Goal: Contribute content: Contribute content

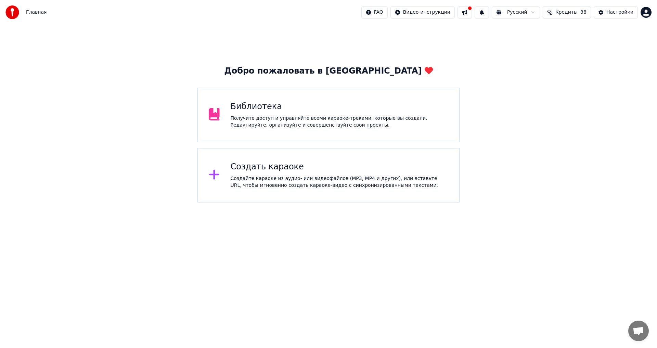
click at [290, 118] on div "Получите доступ и управляйте всеми караоке-треками, которые вы создали. Редакти…" at bounding box center [340, 122] width 218 height 14
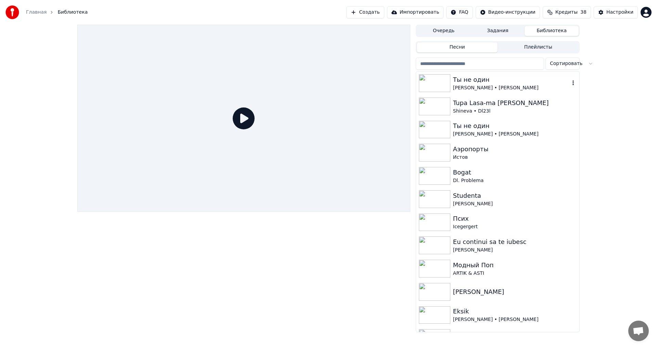
click at [500, 87] on div "[PERSON_NAME] • [PERSON_NAME]" at bounding box center [511, 88] width 117 height 7
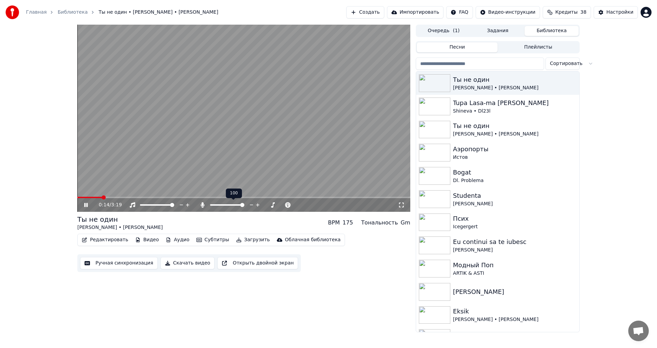
click at [244, 206] on span at bounding box center [227, 204] width 34 height 1
click at [86, 203] on icon at bounding box center [91, 204] width 16 height 5
click at [103, 239] on button "Редактировать" at bounding box center [105, 240] width 52 height 10
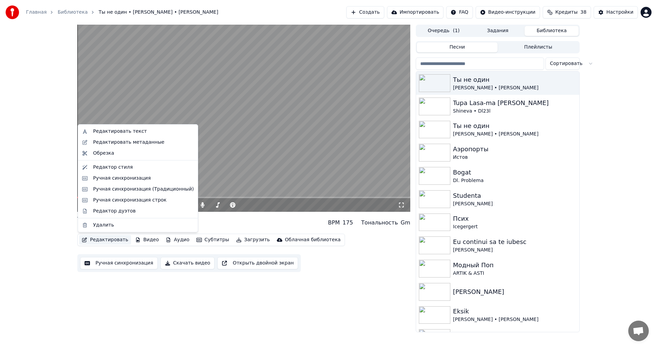
click at [231, 65] on video at bounding box center [243, 118] width 333 height 187
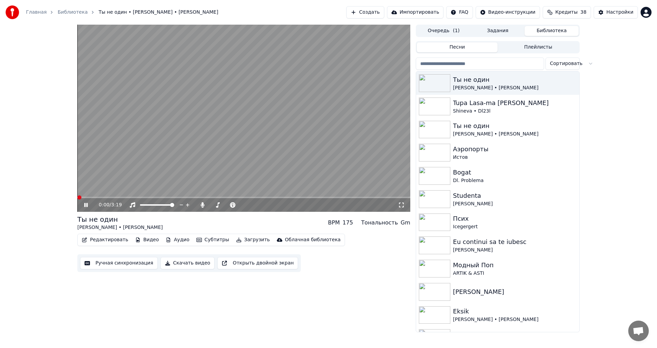
click at [77, 198] on span at bounding box center [77, 197] width 0 height 1
click at [323, 197] on span at bounding box center [243, 197] width 333 height 1
click at [361, 196] on video at bounding box center [243, 118] width 333 height 187
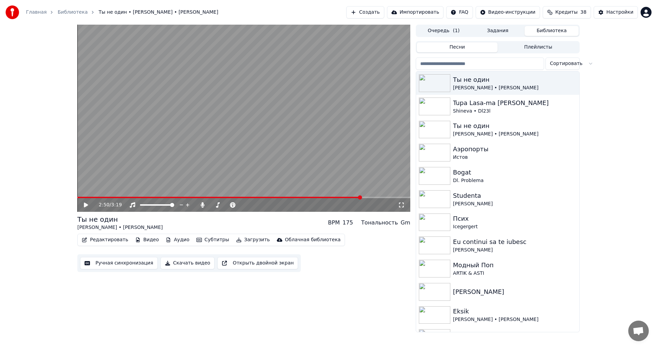
click at [361, 198] on span at bounding box center [243, 197] width 333 height 1
click at [318, 146] on video at bounding box center [243, 118] width 333 height 187
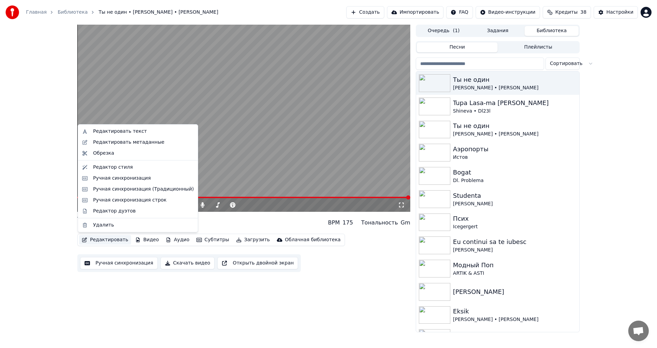
click at [108, 239] on button "Редактировать" at bounding box center [105, 240] width 52 height 10
click at [162, 139] on div "Редактировать метаданные" at bounding box center [143, 142] width 101 height 7
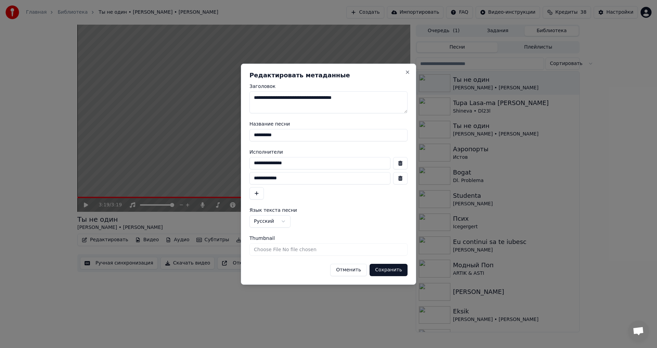
drag, startPoint x: 367, startPoint y: 98, endPoint x: 136, endPoint y: 98, distance: 231.0
click at [136, 98] on body "Главная Библиотека Ты не один • [PERSON_NAME] • [PERSON_NAME] Создать Импортиро…" at bounding box center [328, 174] width 657 height 348
drag, startPoint x: 296, startPoint y: 138, endPoint x: 200, endPoint y: 137, distance: 95.8
click at [200, 137] on body "Главная Библиотека Ты не один • [PERSON_NAME] • [PERSON_NAME] Создать Импортиро…" at bounding box center [328, 174] width 657 height 348
drag, startPoint x: 295, startPoint y: 182, endPoint x: 185, endPoint y: 171, distance: 111.1
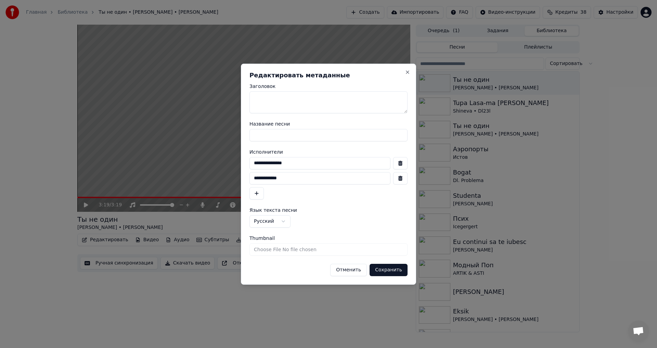
click at [185, 171] on body "Главная Библиотека Ты не один • [PERSON_NAME] • [PERSON_NAME] Создать Импортиро…" at bounding box center [328, 174] width 657 height 348
click at [398, 271] on button "Сохранить" at bounding box center [389, 270] width 38 height 12
type textarea "**"
click at [391, 269] on button "Сохранить" at bounding box center [389, 270] width 38 height 12
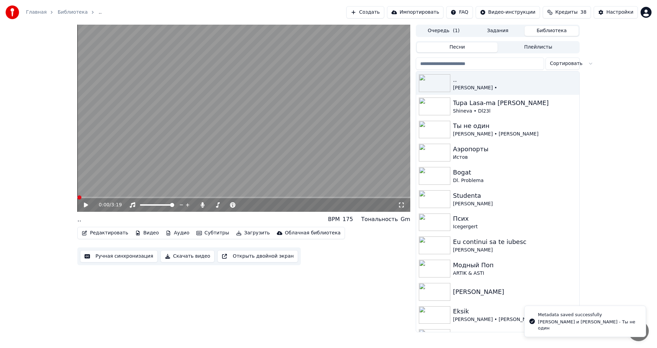
click at [104, 232] on button "Редактировать" at bounding box center [105, 233] width 52 height 10
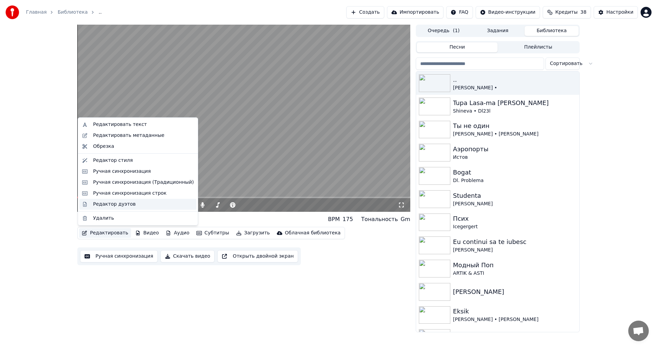
click at [123, 203] on div "Редактор дуэтов" at bounding box center [114, 204] width 42 height 7
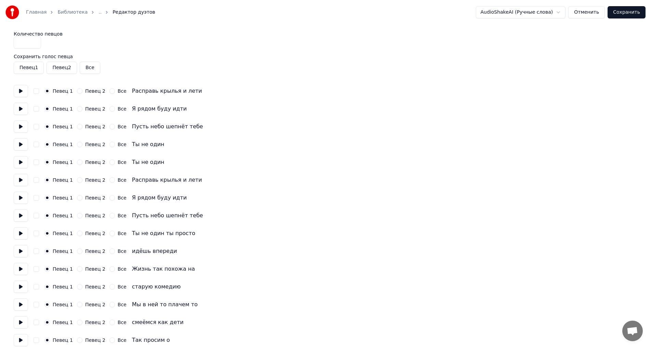
click at [20, 94] on button at bounding box center [21, 91] width 14 height 12
click at [77, 92] on button "Певец 2" at bounding box center [79, 90] width 5 height 5
drag, startPoint x: 23, startPoint y: 109, endPoint x: 51, endPoint y: 113, distance: 29.0
click at [23, 110] on button at bounding box center [21, 109] width 14 height 12
click at [77, 109] on button "Певец 2" at bounding box center [79, 108] width 5 height 5
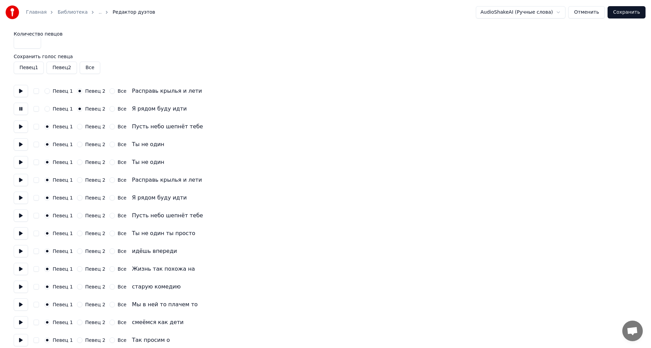
click at [77, 127] on button "Певец 2" at bounding box center [79, 126] width 5 height 5
click at [79, 146] on button "Певец 2" at bounding box center [79, 144] width 5 height 5
drag, startPoint x: 77, startPoint y: 160, endPoint x: 77, endPoint y: 166, distance: 5.8
click at [77, 162] on button "Певец 2" at bounding box center [79, 161] width 5 height 5
click at [77, 181] on button "Певец 2" at bounding box center [79, 179] width 5 height 5
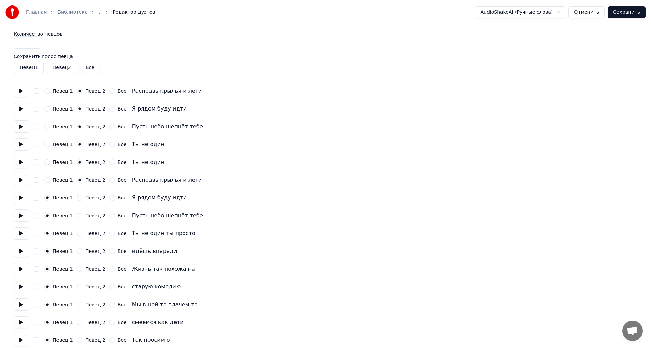
click at [74, 192] on div "Певец 1 Певец 2 Все Я рядом буду идти" at bounding box center [326, 198] width 624 height 12
click at [77, 216] on button "Певец 2" at bounding box center [79, 215] width 5 height 5
click at [77, 236] on button "Певец 2" at bounding box center [79, 233] width 5 height 5
click at [78, 250] on button "Певец 2" at bounding box center [79, 250] width 5 height 5
click at [110, 162] on button "Все" at bounding box center [112, 161] width 5 height 5
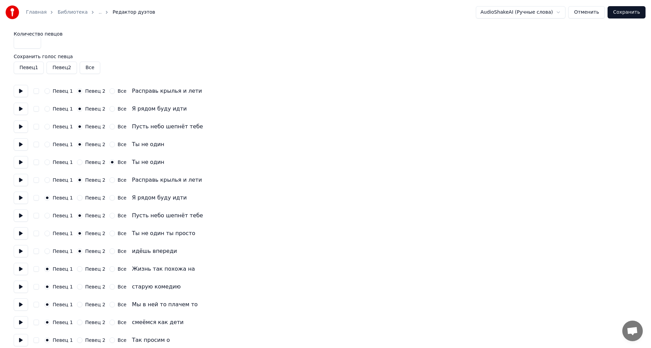
click at [20, 164] on button at bounding box center [21, 162] width 14 height 12
click at [46, 164] on button "Певец 1" at bounding box center [46, 161] width 5 height 5
click at [18, 142] on button at bounding box center [21, 144] width 14 height 12
click at [22, 181] on button at bounding box center [21, 180] width 14 height 12
click at [19, 198] on button at bounding box center [21, 198] width 14 height 12
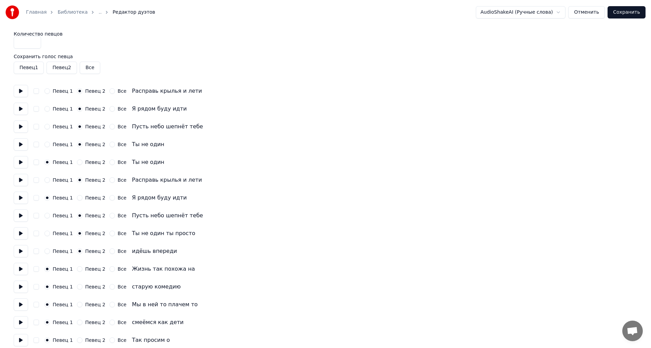
click at [20, 198] on button at bounding box center [21, 198] width 14 height 12
click at [77, 198] on button "Певец 2" at bounding box center [79, 197] width 5 height 5
click at [25, 200] on button at bounding box center [21, 198] width 14 height 12
click at [19, 219] on button at bounding box center [21, 215] width 14 height 12
click at [21, 249] on button at bounding box center [21, 251] width 14 height 12
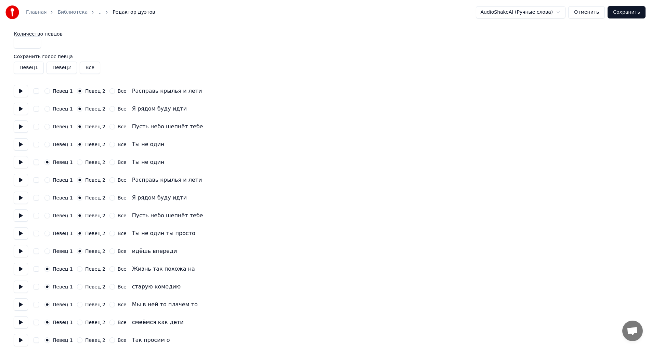
click at [21, 233] on button at bounding box center [21, 233] width 14 height 12
click at [20, 249] on button at bounding box center [21, 251] width 14 height 12
click at [19, 271] on button at bounding box center [21, 269] width 14 height 12
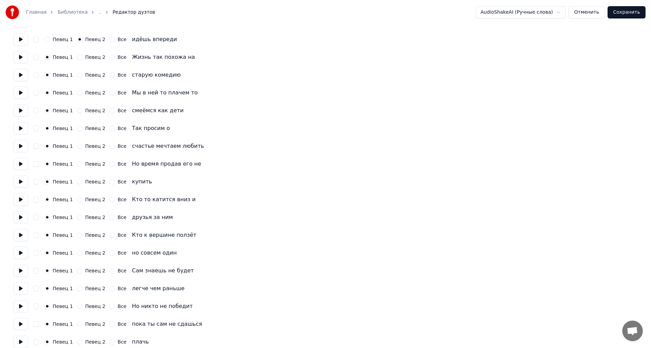
scroll to position [216, 0]
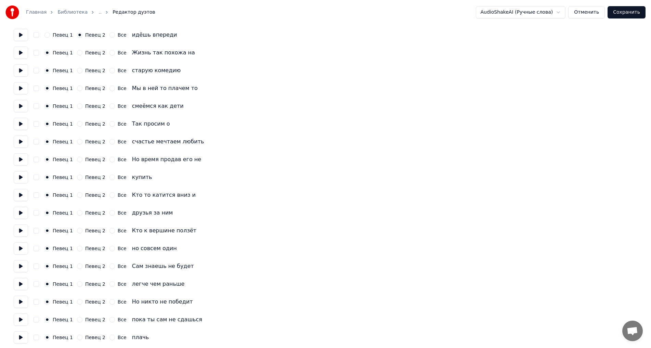
click at [20, 176] on button at bounding box center [21, 177] width 14 height 12
click at [18, 195] on button at bounding box center [21, 195] width 14 height 12
click at [17, 213] on button at bounding box center [21, 213] width 14 height 12
click at [110, 338] on button "Все" at bounding box center [112, 337] width 5 height 5
click at [22, 340] on button at bounding box center [21, 337] width 14 height 12
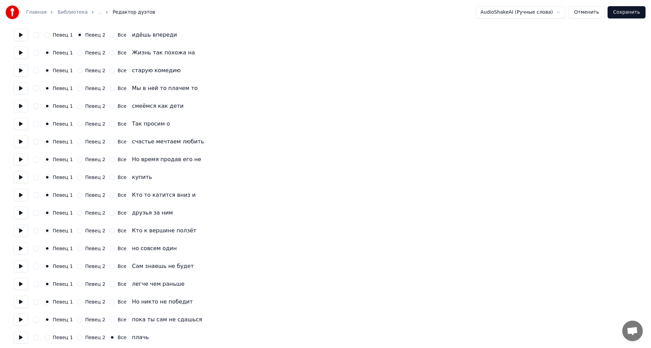
click at [23, 339] on button at bounding box center [21, 337] width 14 height 12
click at [21, 321] on button at bounding box center [21, 319] width 14 height 12
click at [22, 303] on button at bounding box center [21, 302] width 14 height 12
click at [20, 284] on button at bounding box center [21, 284] width 14 height 12
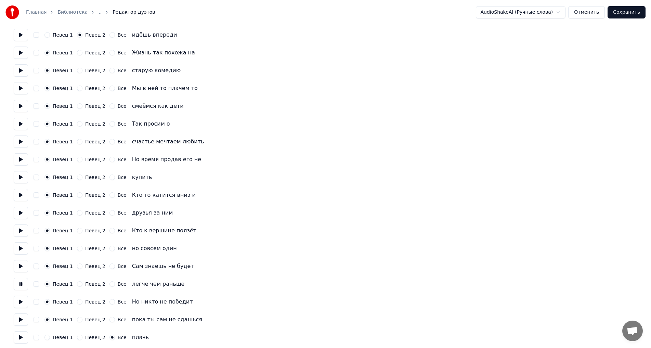
click at [22, 268] on button at bounding box center [21, 266] width 14 height 12
click at [23, 249] on button at bounding box center [21, 248] width 14 height 12
click at [21, 228] on button at bounding box center [21, 230] width 14 height 12
drag, startPoint x: 21, startPoint y: 216, endPoint x: 21, endPoint y: 206, distance: 9.2
click at [21, 215] on button at bounding box center [21, 213] width 14 height 12
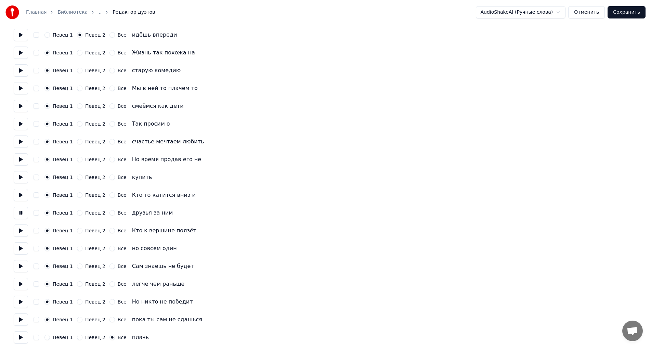
click at [21, 197] on button at bounding box center [21, 195] width 14 height 12
click at [23, 182] on button at bounding box center [21, 177] width 14 height 12
click at [23, 161] on button at bounding box center [21, 159] width 14 height 12
click at [20, 142] on button at bounding box center [21, 142] width 14 height 12
click at [21, 129] on button at bounding box center [21, 124] width 14 height 12
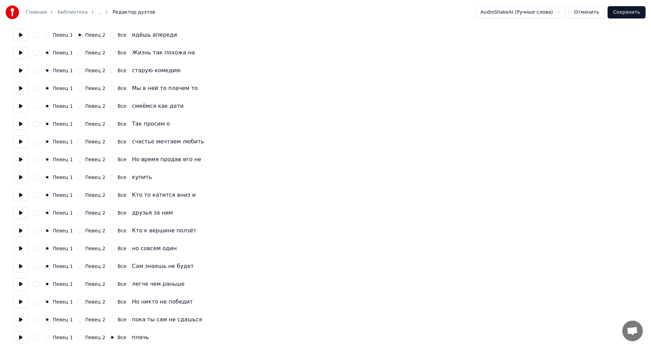
click at [21, 109] on button at bounding box center [21, 106] width 14 height 12
click at [23, 91] on button at bounding box center [21, 88] width 14 height 12
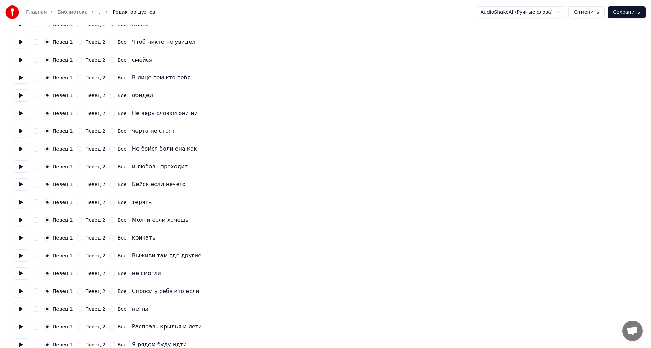
scroll to position [532, 0]
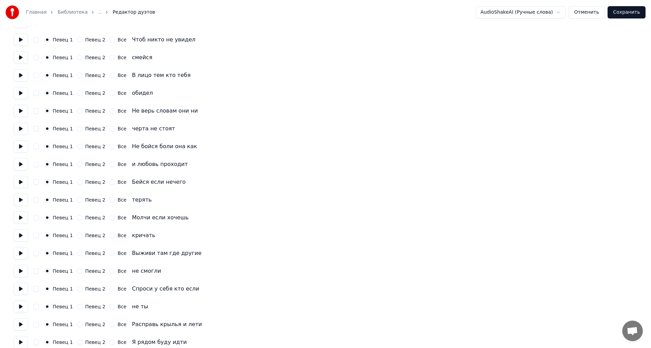
click at [21, 40] on button at bounding box center [21, 40] width 14 height 12
click at [110, 41] on button "Все" at bounding box center [112, 39] width 5 height 5
click at [23, 57] on button at bounding box center [21, 57] width 14 height 12
click at [110, 57] on button "Все" at bounding box center [112, 57] width 5 height 5
click at [110, 75] on button "Все" at bounding box center [112, 75] width 5 height 5
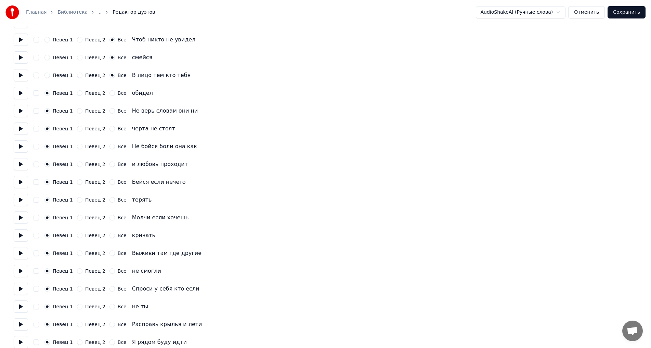
click at [110, 92] on button "Все" at bounding box center [112, 92] width 5 height 5
click at [105, 107] on div "Певец 1 Певец 2 Все Не верь словам они ни" at bounding box center [326, 111] width 624 height 12
click at [110, 112] on button "Все" at bounding box center [112, 110] width 5 height 5
click at [110, 128] on button "Все" at bounding box center [112, 128] width 5 height 5
click at [110, 145] on button "Все" at bounding box center [112, 146] width 5 height 5
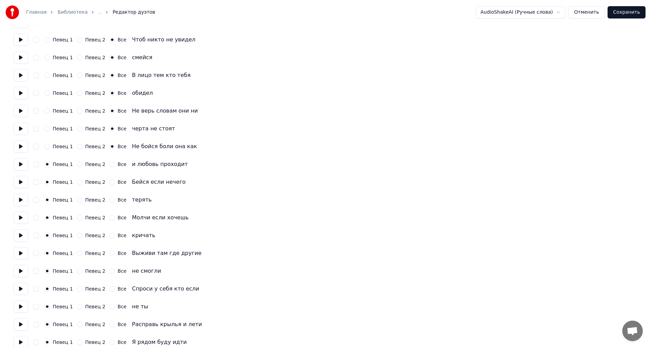
click at [18, 165] on button at bounding box center [21, 164] width 14 height 12
click at [110, 165] on button "Все" at bounding box center [112, 164] width 5 height 5
click at [110, 182] on button "Все" at bounding box center [112, 181] width 5 height 5
drag, startPoint x: 19, startPoint y: 184, endPoint x: 35, endPoint y: 190, distance: 16.7
click at [19, 184] on button at bounding box center [21, 182] width 14 height 12
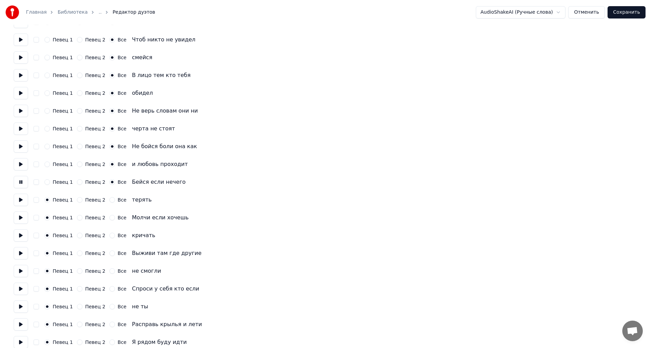
click at [110, 201] on button "Все" at bounding box center [112, 199] width 5 height 5
drag, startPoint x: 106, startPoint y: 218, endPoint x: 106, endPoint y: 228, distance: 9.6
click at [110, 218] on button "Все" at bounding box center [112, 217] width 5 height 5
click at [110, 235] on button "Все" at bounding box center [112, 235] width 5 height 5
click at [110, 252] on button "Все" at bounding box center [112, 252] width 5 height 5
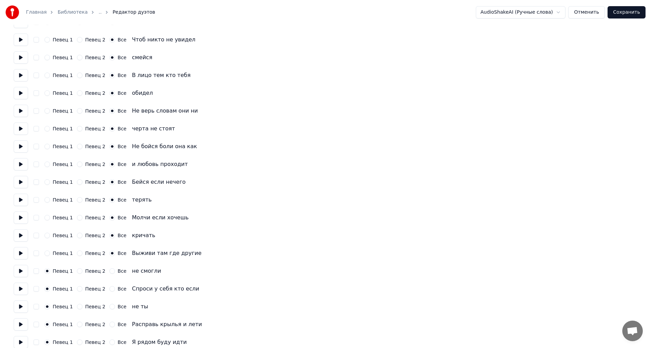
click at [108, 268] on div "Певец 1 Певец 2 Все не смогли" at bounding box center [326, 271] width 624 height 12
click at [110, 290] on button "Все" at bounding box center [112, 288] width 5 height 5
click at [110, 307] on button "Все" at bounding box center [112, 306] width 5 height 5
click at [110, 273] on button "Все" at bounding box center [112, 270] width 5 height 5
click at [16, 272] on button at bounding box center [21, 271] width 14 height 12
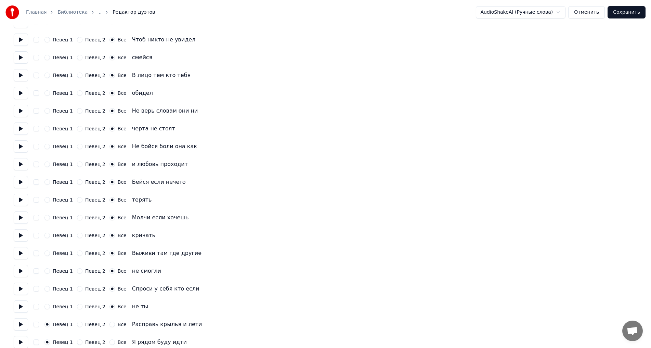
click at [24, 325] on button at bounding box center [21, 324] width 14 height 12
click at [77, 325] on button "Певец 2" at bounding box center [79, 324] width 5 height 5
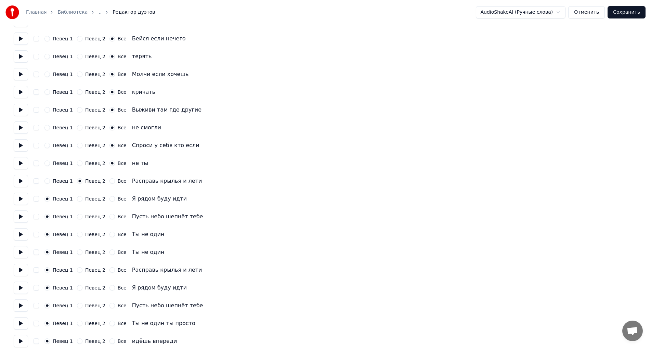
scroll to position [680, 0]
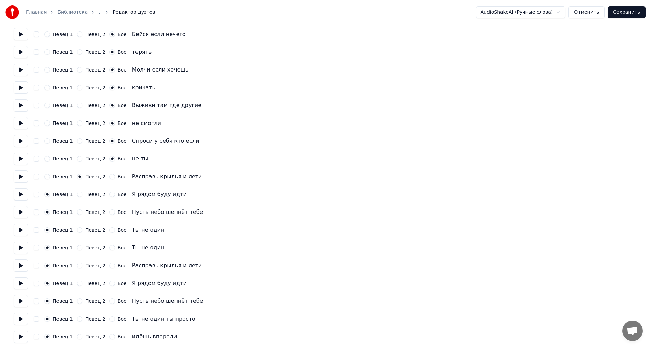
drag, startPoint x: 80, startPoint y: 193, endPoint x: 79, endPoint y: 198, distance: 5.2
click at [79, 195] on div "Певец 2" at bounding box center [91, 194] width 28 height 5
click at [79, 211] on button "Певец 2" at bounding box center [79, 211] width 5 height 5
drag, startPoint x: 78, startPoint y: 193, endPoint x: 79, endPoint y: 201, distance: 7.9
click at [78, 194] on button "Певец 2" at bounding box center [79, 194] width 5 height 5
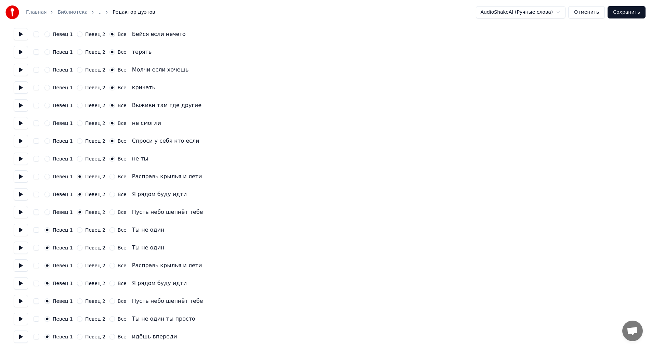
click at [78, 229] on button "Певец 2" at bounding box center [79, 229] width 5 height 5
click at [25, 230] on button at bounding box center [21, 230] width 14 height 12
click at [17, 249] on button at bounding box center [21, 248] width 14 height 12
click at [81, 265] on div "Певец 2" at bounding box center [91, 265] width 28 height 5
drag, startPoint x: 78, startPoint y: 265, endPoint x: 80, endPoint y: 268, distance: 3.5
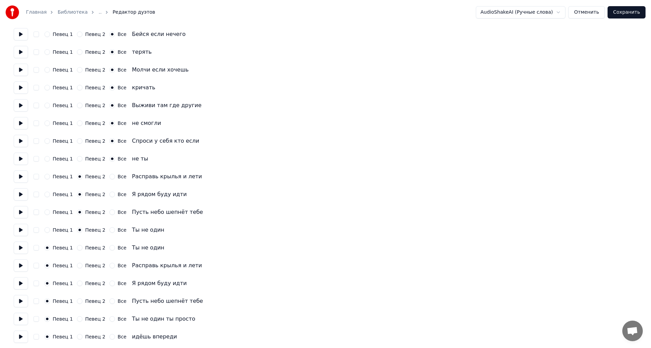
click at [78, 265] on button "Певец 2" at bounding box center [79, 265] width 5 height 5
click at [80, 282] on div "Певец 2" at bounding box center [91, 283] width 28 height 5
click at [79, 281] on button "Певец 2" at bounding box center [79, 283] width 5 height 5
click at [78, 302] on button "Певец 2" at bounding box center [79, 300] width 5 height 5
click at [77, 314] on div "Певец 1 Певец 2 Все Ты не один ты просто" at bounding box center [326, 319] width 624 height 12
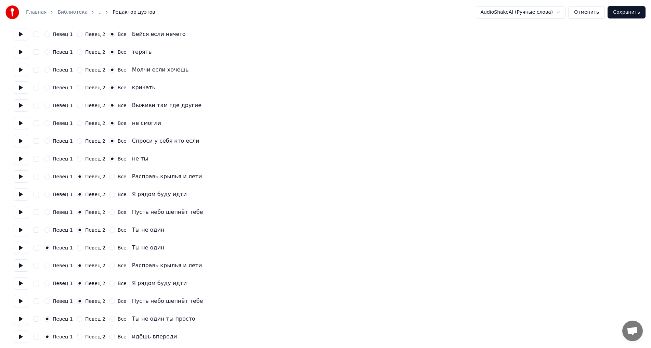
click at [77, 322] on div "Певец 1 Певец 2 Все Ты не один ты просто" at bounding box center [326, 319] width 624 height 12
click at [78, 320] on button "Певец 2" at bounding box center [79, 318] width 5 height 5
click at [77, 335] on button "Певец 2" at bounding box center [79, 336] width 5 height 5
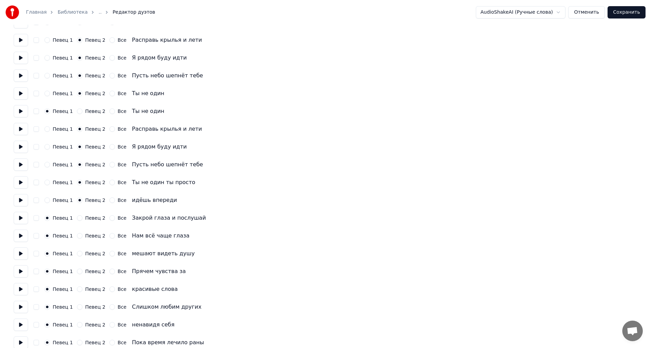
scroll to position [819, 0]
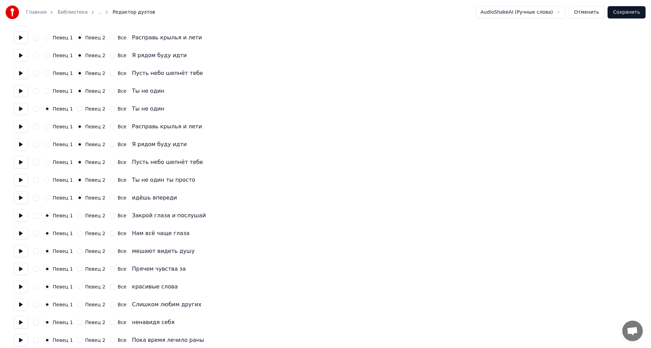
click at [22, 197] on button at bounding box center [21, 198] width 14 height 12
click at [19, 222] on div "Количество певцов * Сохранить голос певца Певец 1 Певец 2 Все Певец 1 Певец 2 В…" at bounding box center [326, 278] width 624 height 2130
click at [19, 216] on button at bounding box center [21, 215] width 14 height 12
click at [77, 216] on button "Певец 2" at bounding box center [79, 215] width 5 height 5
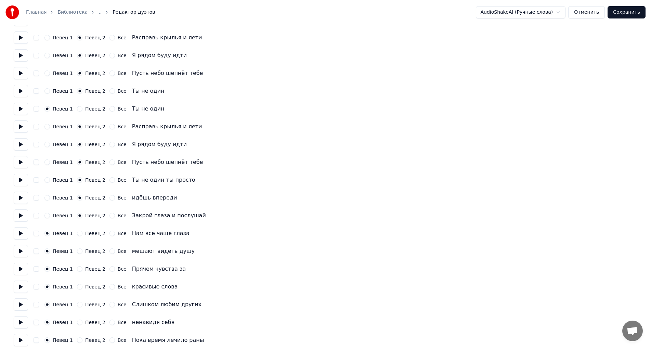
click at [28, 234] on button at bounding box center [21, 233] width 14 height 12
click at [21, 219] on button at bounding box center [21, 215] width 14 height 12
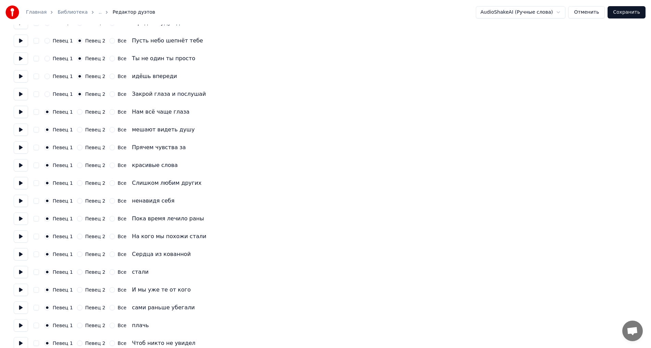
scroll to position [951, 0]
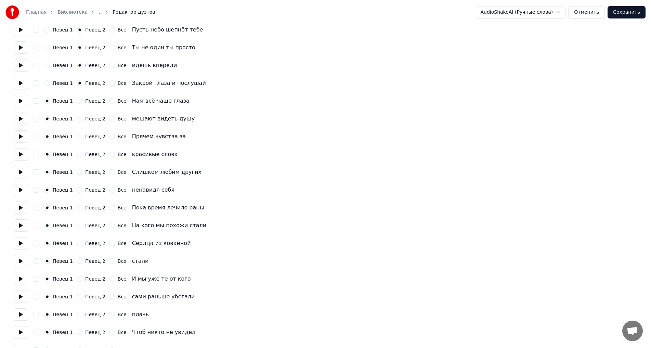
click at [20, 105] on button at bounding box center [21, 101] width 14 height 12
click at [20, 119] on button at bounding box center [21, 119] width 14 height 12
click at [20, 140] on button at bounding box center [21, 136] width 14 height 12
click at [21, 152] on button at bounding box center [21, 154] width 14 height 12
click at [15, 172] on button at bounding box center [21, 172] width 14 height 12
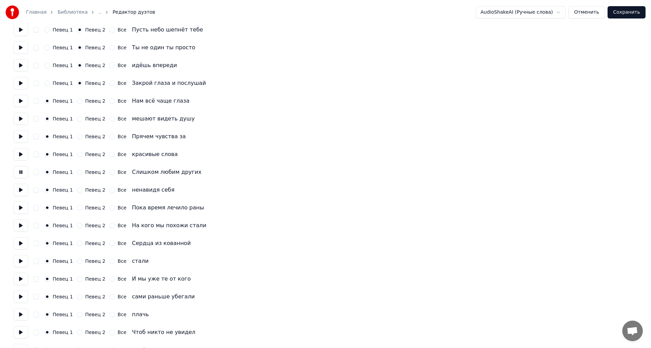
click at [21, 191] on button at bounding box center [21, 190] width 14 height 12
click at [20, 207] on button at bounding box center [21, 208] width 14 height 12
click at [20, 209] on button at bounding box center [21, 208] width 14 height 12
click at [110, 207] on button "Все" at bounding box center [112, 207] width 5 height 5
click at [25, 226] on button at bounding box center [21, 225] width 14 height 12
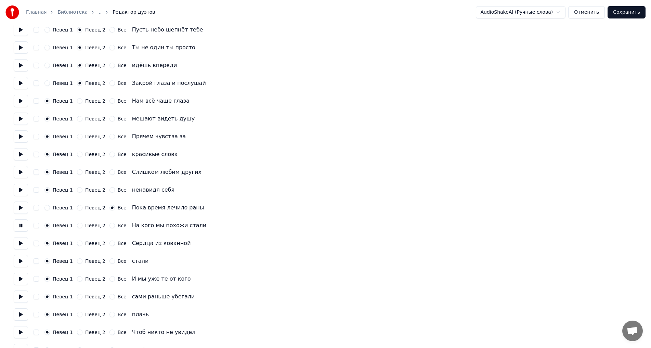
click at [110, 225] on button "Все" at bounding box center [112, 225] width 5 height 5
click at [24, 245] on button at bounding box center [21, 243] width 14 height 12
click at [110, 244] on div "Все" at bounding box center [118, 243] width 17 height 5
click at [110, 243] on button "Все" at bounding box center [112, 243] width 5 height 5
click at [110, 260] on button "Все" at bounding box center [112, 260] width 5 height 5
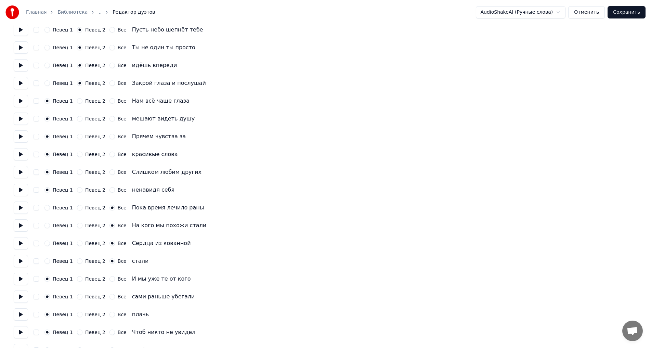
click at [110, 280] on button "Все" at bounding box center [112, 278] width 5 height 5
click at [110, 295] on button "Все" at bounding box center [112, 296] width 5 height 5
click at [21, 297] on button at bounding box center [21, 297] width 14 height 12
click at [21, 314] on button at bounding box center [21, 314] width 14 height 12
drag, startPoint x: 108, startPoint y: 313, endPoint x: 109, endPoint y: 319, distance: 5.9
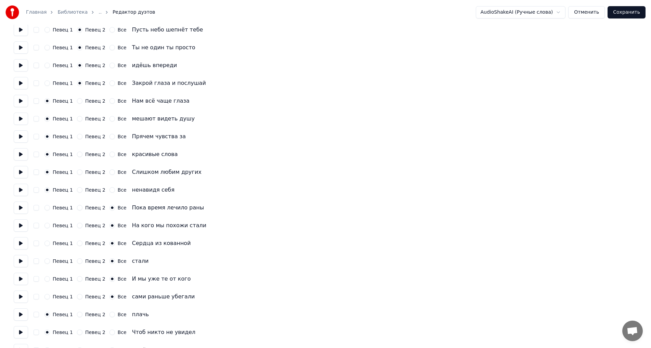
click at [110, 314] on button "Все" at bounding box center [112, 314] width 5 height 5
click at [110, 335] on div "Певец 1 Певец 2 Все Чтоб никто не увидел" at bounding box center [326, 332] width 624 height 12
click at [110, 333] on button "Все" at bounding box center [112, 332] width 5 height 5
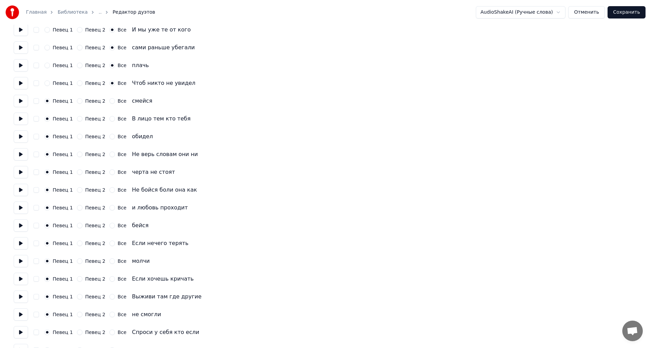
scroll to position [1203, 0]
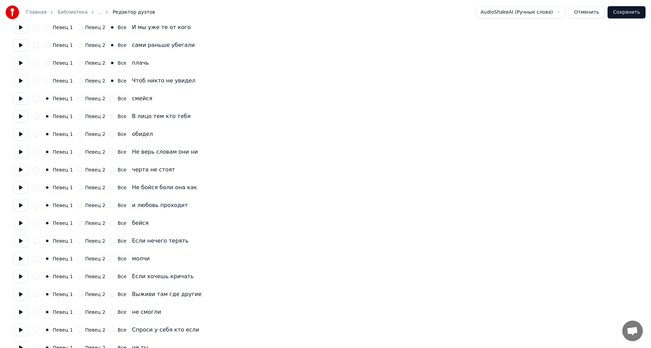
click at [20, 79] on button at bounding box center [21, 81] width 14 height 12
click at [20, 98] on button at bounding box center [21, 98] width 14 height 12
click at [110, 98] on button "Все" at bounding box center [112, 98] width 5 height 5
click at [17, 116] on button at bounding box center [21, 116] width 14 height 12
click at [110, 116] on button "Все" at bounding box center [112, 116] width 5 height 5
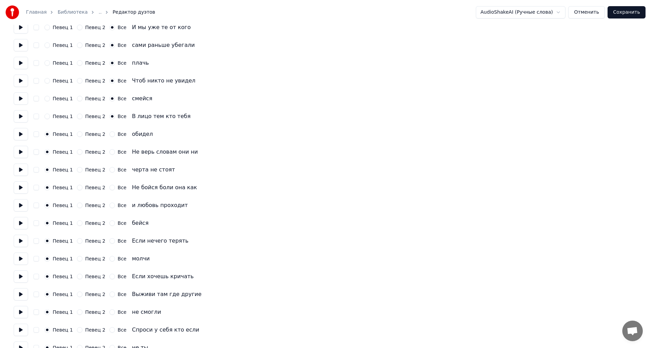
click at [110, 133] on button "Все" at bounding box center [112, 133] width 5 height 5
click at [110, 150] on button "Все" at bounding box center [112, 151] width 5 height 5
click at [110, 170] on button "Все" at bounding box center [112, 169] width 5 height 5
click at [110, 188] on button "Все" at bounding box center [112, 187] width 5 height 5
click at [21, 189] on button at bounding box center [21, 187] width 14 height 12
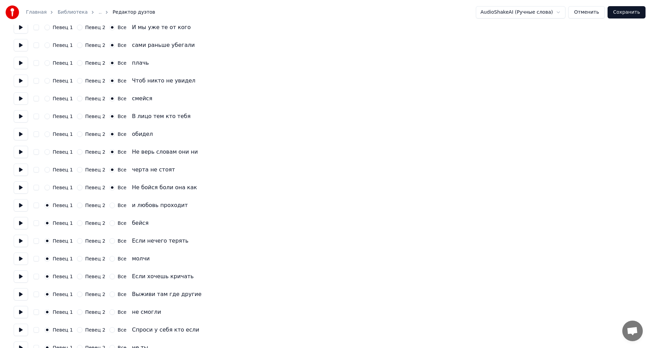
click at [21, 208] on button at bounding box center [21, 205] width 14 height 12
click at [110, 204] on button "Все" at bounding box center [112, 205] width 5 height 5
click at [110, 224] on button "Все" at bounding box center [112, 222] width 5 height 5
click at [20, 221] on button at bounding box center [21, 223] width 14 height 12
click at [21, 244] on button at bounding box center [21, 241] width 14 height 12
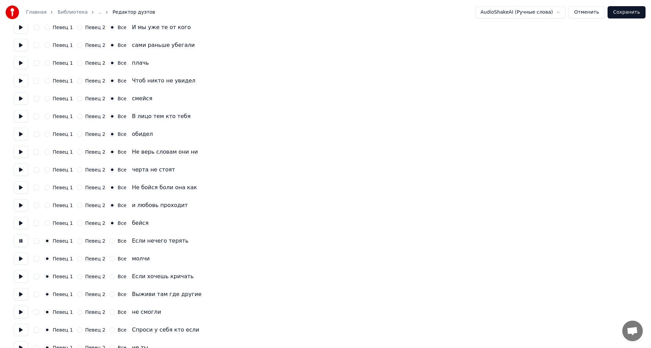
click at [20, 259] on button at bounding box center [21, 259] width 14 height 12
click at [20, 275] on button at bounding box center [21, 276] width 14 height 12
click at [110, 275] on button "Все" at bounding box center [112, 276] width 5 height 5
drag, startPoint x: 107, startPoint y: 258, endPoint x: 107, endPoint y: 240, distance: 17.8
click at [107, 255] on div "Певец 1 Певец 2 Все молчи" at bounding box center [326, 259] width 624 height 12
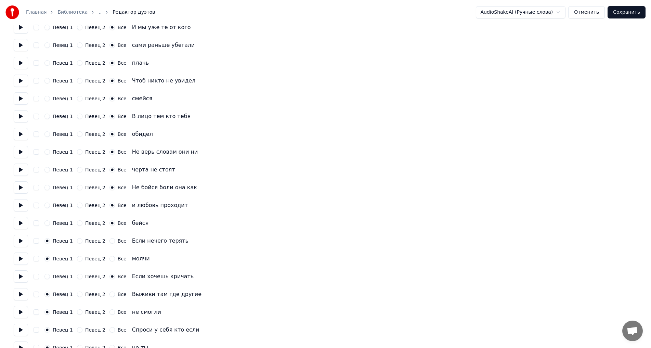
click at [107, 238] on div "Певец 1 Певец 2 Все Если нечего терять" at bounding box center [326, 241] width 624 height 12
click at [110, 242] on div "Все" at bounding box center [118, 240] width 17 height 5
drag, startPoint x: 109, startPoint y: 240, endPoint x: 108, endPoint y: 246, distance: 6.5
click at [110, 241] on button "Все" at bounding box center [112, 240] width 5 height 5
click at [110, 257] on button "Все" at bounding box center [112, 258] width 5 height 5
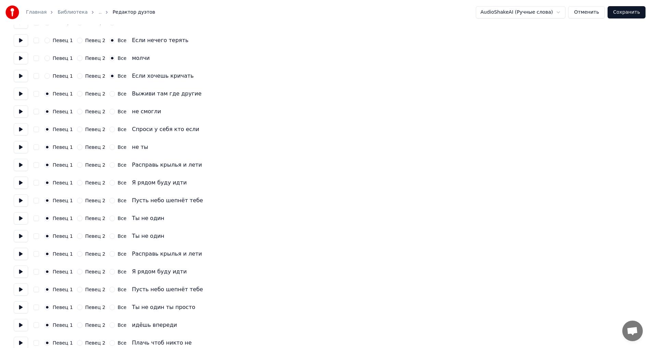
scroll to position [1410, 0]
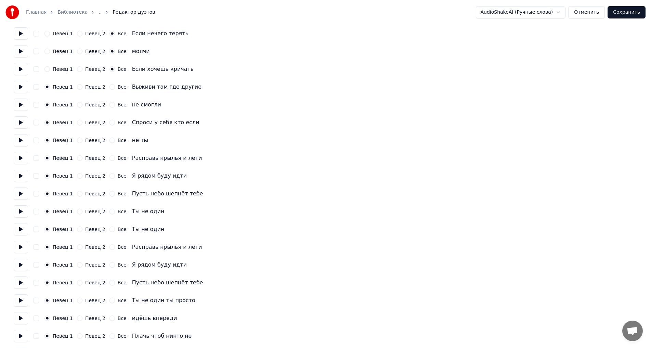
click at [23, 86] on button at bounding box center [21, 87] width 14 height 12
click at [19, 104] on button at bounding box center [21, 105] width 14 height 12
click at [20, 123] on button at bounding box center [21, 122] width 14 height 12
click at [22, 141] on button at bounding box center [21, 140] width 14 height 12
click at [110, 140] on button "Все" at bounding box center [112, 140] width 5 height 5
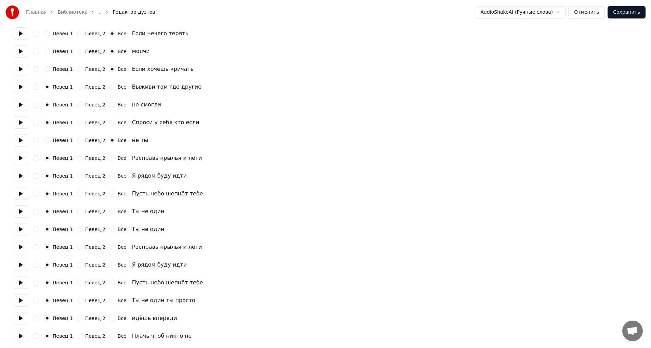
click at [110, 125] on button "Все" at bounding box center [112, 122] width 5 height 5
click at [110, 103] on button "Все" at bounding box center [112, 104] width 5 height 5
click at [110, 87] on button "Все" at bounding box center [112, 86] width 5 height 5
click at [18, 159] on button at bounding box center [21, 158] width 14 height 12
drag, startPoint x: 76, startPoint y: 158, endPoint x: 76, endPoint y: 165, distance: 6.8
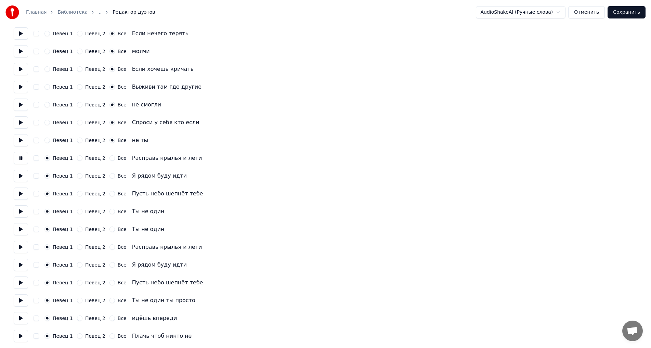
click at [77, 159] on button "Певец 2" at bounding box center [79, 157] width 5 height 5
click at [77, 174] on button "Певец 2" at bounding box center [79, 175] width 5 height 5
click at [74, 195] on div "Певец 1 Певец 2 Все" at bounding box center [85, 193] width 82 height 5
drag, startPoint x: 76, startPoint y: 194, endPoint x: 73, endPoint y: 197, distance: 3.9
click at [77, 195] on button "Певец 2" at bounding box center [79, 193] width 5 height 5
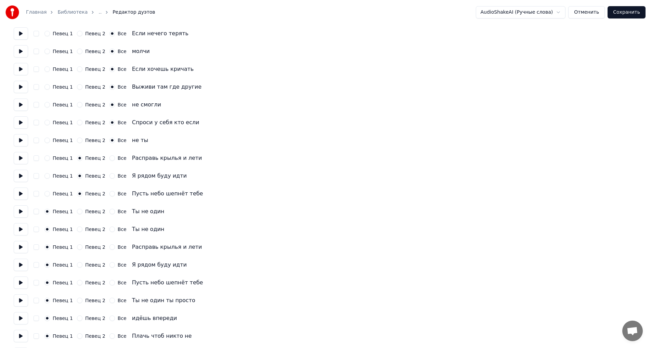
click at [18, 214] on button at bounding box center [21, 211] width 14 height 12
click at [20, 229] on button at bounding box center [21, 229] width 14 height 12
click at [79, 213] on div "Певец 2" at bounding box center [91, 211] width 28 height 5
click at [79, 212] on button "Певец 2" at bounding box center [79, 211] width 5 height 5
click at [23, 266] on button at bounding box center [21, 265] width 14 height 12
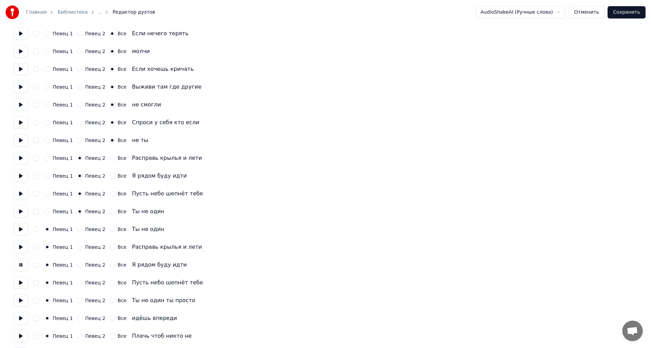
click at [77, 265] on button "Певец 2" at bounding box center [79, 264] width 5 height 5
click at [77, 283] on button "Певец 2" at bounding box center [79, 282] width 5 height 5
click at [78, 299] on button "Певец 2" at bounding box center [79, 300] width 5 height 5
click at [16, 303] on button at bounding box center [21, 300] width 14 height 12
click at [21, 317] on button at bounding box center [21, 318] width 14 height 12
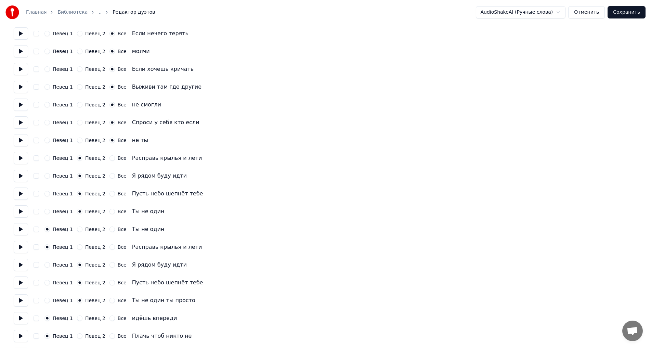
click at [18, 335] on button at bounding box center [21, 336] width 14 height 12
click at [79, 319] on button "Певец 2" at bounding box center [79, 318] width 5 height 5
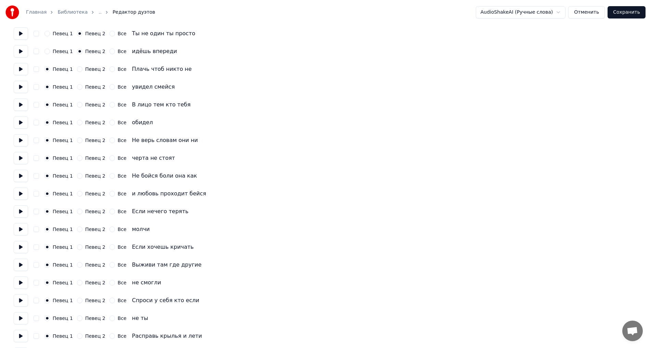
scroll to position [1681, 0]
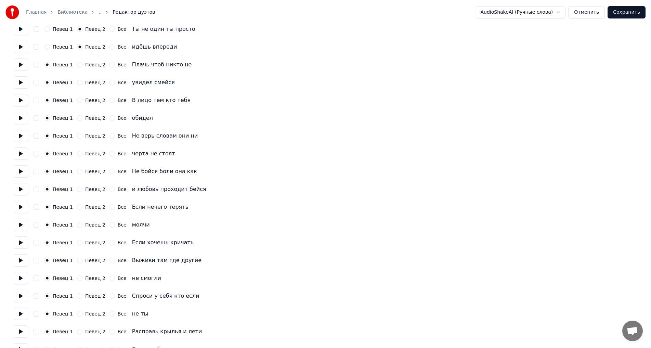
click at [18, 49] on button at bounding box center [21, 47] width 14 height 12
click at [18, 63] on button at bounding box center [21, 65] width 14 height 12
click at [25, 88] on button at bounding box center [21, 82] width 14 height 12
click at [25, 101] on button at bounding box center [21, 100] width 14 height 12
click at [24, 116] on button at bounding box center [21, 118] width 14 height 12
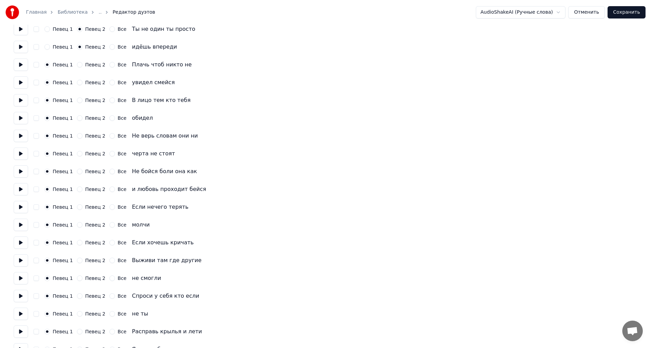
click at [23, 136] on button at bounding box center [21, 136] width 14 height 12
click at [23, 150] on button at bounding box center [21, 153] width 14 height 12
click at [24, 167] on button at bounding box center [21, 171] width 14 height 12
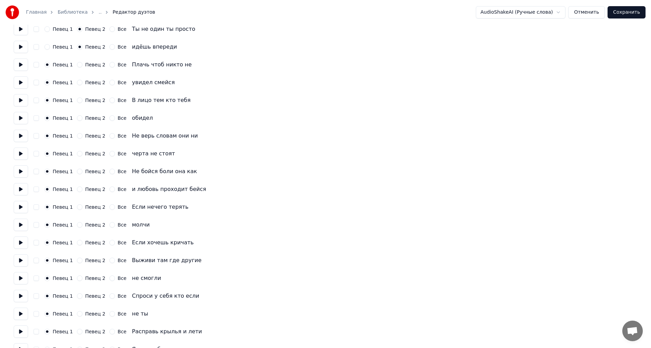
click at [23, 192] on button at bounding box center [21, 189] width 14 height 12
click at [22, 203] on button at bounding box center [21, 207] width 14 height 12
click at [22, 224] on button at bounding box center [21, 225] width 14 height 12
click at [23, 245] on button at bounding box center [21, 242] width 14 height 12
click at [23, 259] on button at bounding box center [21, 260] width 14 height 12
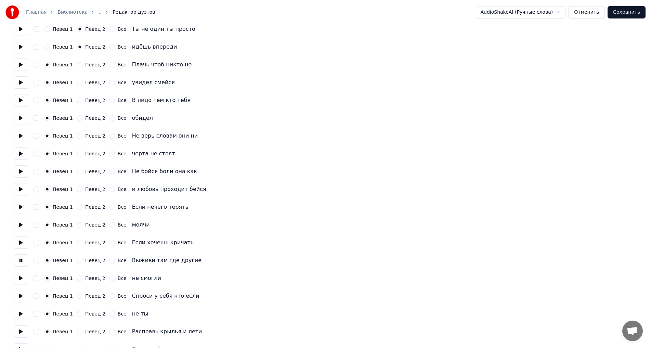
click at [22, 279] on button at bounding box center [21, 278] width 14 height 12
click at [23, 299] on button at bounding box center [21, 296] width 14 height 12
click at [22, 313] on button at bounding box center [21, 314] width 14 height 12
click at [22, 332] on button at bounding box center [21, 331] width 14 height 12
click at [112, 331] on div "Все" at bounding box center [118, 331] width 17 height 5
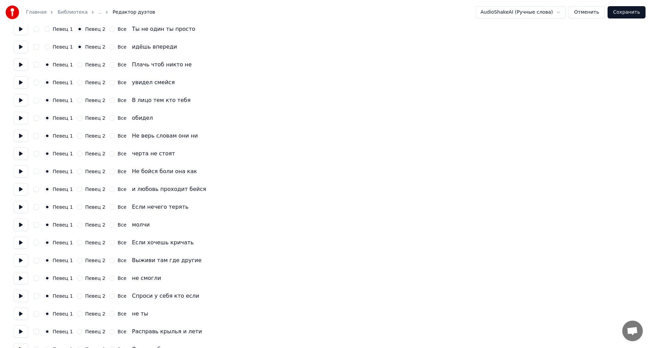
click at [110, 332] on button "Все" at bounding box center [112, 331] width 5 height 5
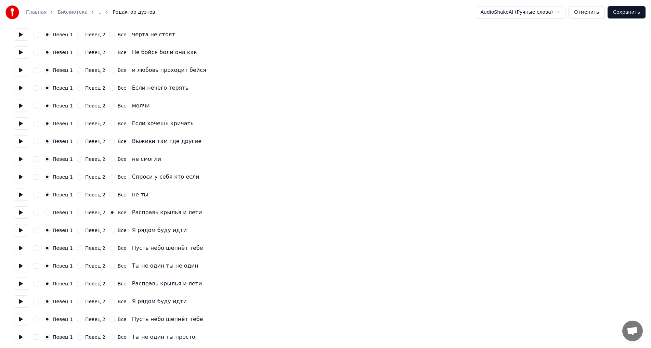
scroll to position [1820, 0]
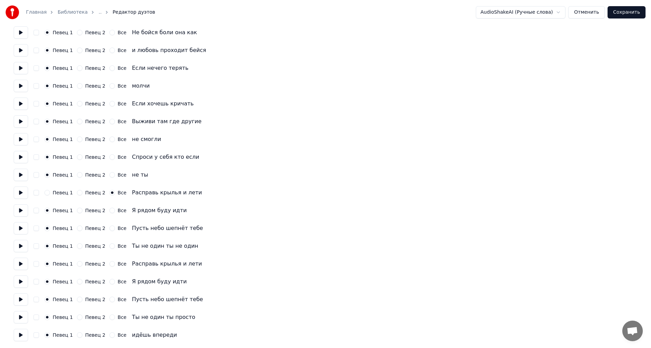
click at [110, 210] on button "Все" at bounding box center [112, 210] width 5 height 5
click at [19, 210] on button at bounding box center [21, 210] width 14 height 12
click at [19, 226] on button at bounding box center [21, 228] width 14 height 12
click at [17, 245] on button at bounding box center [21, 246] width 14 height 12
click at [110, 246] on button "Все" at bounding box center [112, 245] width 5 height 5
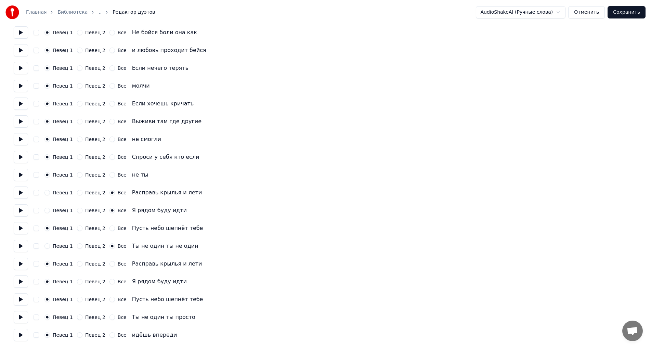
click at [18, 230] on button at bounding box center [21, 228] width 14 height 12
click at [110, 229] on button "Все" at bounding box center [112, 228] width 5 height 5
click at [22, 260] on button at bounding box center [21, 264] width 14 height 12
click at [110, 266] on div "Все" at bounding box center [118, 263] width 17 height 5
click at [110, 265] on button "Все" at bounding box center [112, 263] width 5 height 5
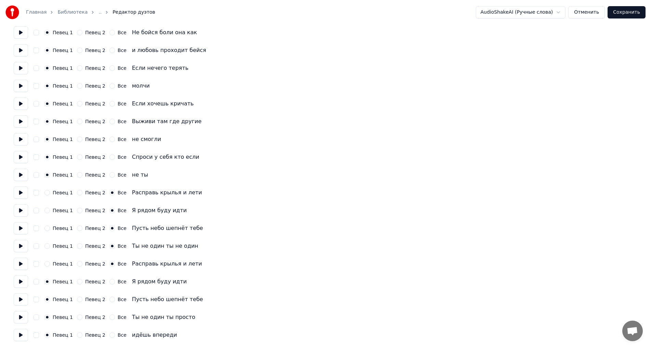
click at [110, 282] on button "Все" at bounding box center [112, 281] width 5 height 5
click at [107, 297] on div "Певец 1 Певец 2 Все Пусть небо шепнёт тебе" at bounding box center [326, 299] width 624 height 12
click at [110, 300] on button "Все" at bounding box center [112, 299] width 5 height 5
click at [22, 301] on button at bounding box center [21, 299] width 14 height 12
click at [24, 316] on button at bounding box center [21, 317] width 14 height 12
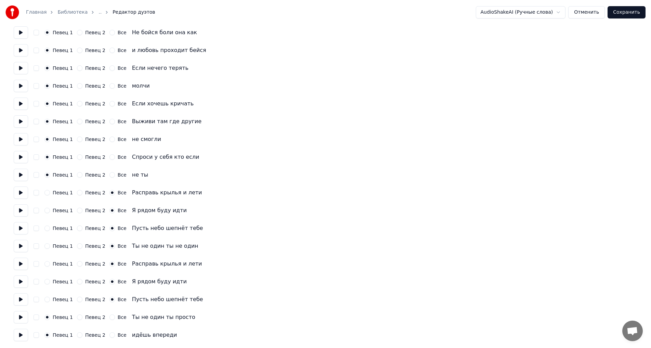
click at [78, 317] on button "Певец 2" at bounding box center [79, 316] width 5 height 5
click at [27, 335] on button at bounding box center [21, 335] width 14 height 12
click at [77, 335] on button "Певец 2" at bounding box center [79, 334] width 5 height 5
click at [21, 319] on button at bounding box center [21, 317] width 14 height 12
click at [110, 317] on button "Все" at bounding box center [112, 316] width 5 height 5
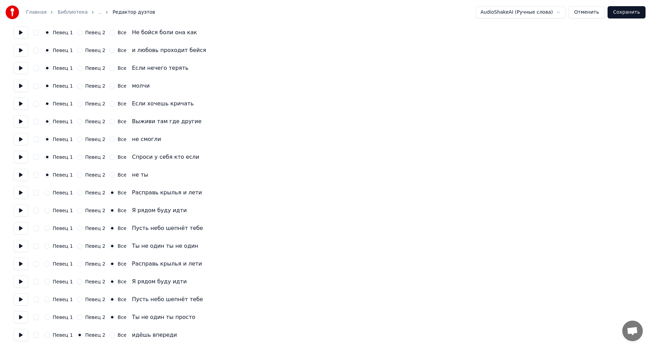
click at [110, 335] on button "Все" at bounding box center [112, 334] width 5 height 5
click at [621, 13] on button "Сохранить" at bounding box center [627, 12] width 38 height 12
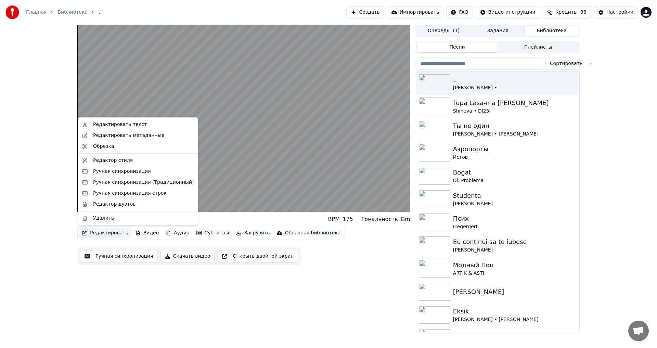
click at [99, 232] on button "Редактировать" at bounding box center [105, 233] width 52 height 10
click at [134, 136] on div "Редактировать метаданные" at bounding box center [128, 135] width 71 height 7
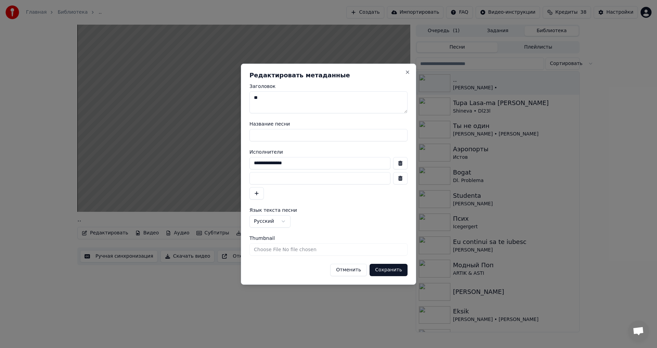
click at [399, 164] on button "button" at bounding box center [400, 163] width 14 height 12
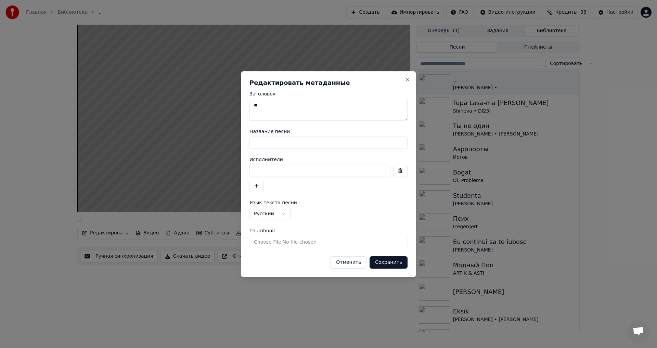
click at [398, 260] on button "Сохранить" at bounding box center [389, 262] width 38 height 12
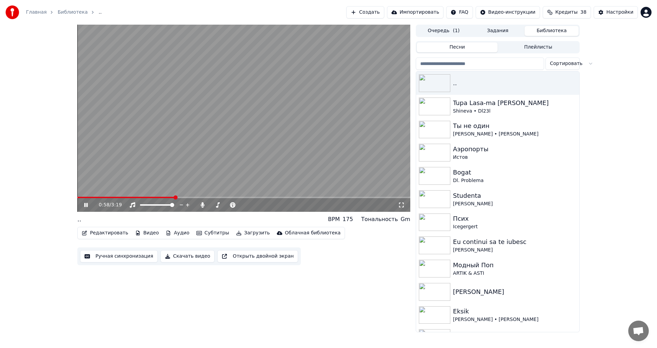
click at [244, 117] on video at bounding box center [243, 118] width 333 height 187
click at [232, 149] on video at bounding box center [243, 118] width 333 height 187
click at [243, 232] on button "Загрузить" at bounding box center [252, 233] width 39 height 10
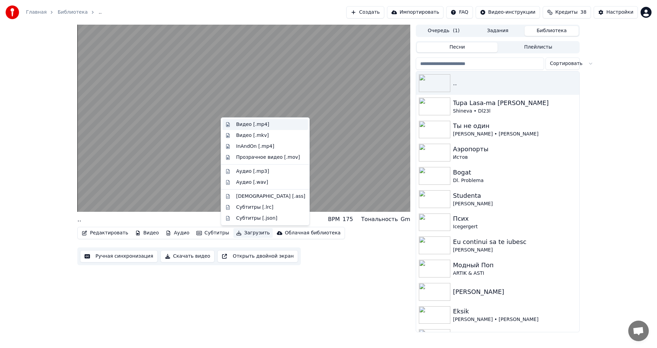
click at [259, 122] on div "Видео [.mp4]" at bounding box center [252, 124] width 33 height 7
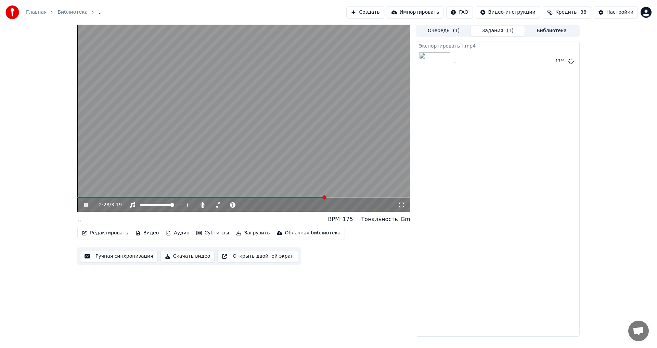
click at [85, 204] on icon at bounding box center [85, 205] width 3 height 4
click at [572, 63] on icon at bounding box center [570, 60] width 5 height 5
click at [100, 233] on button "Редактировать" at bounding box center [105, 233] width 52 height 10
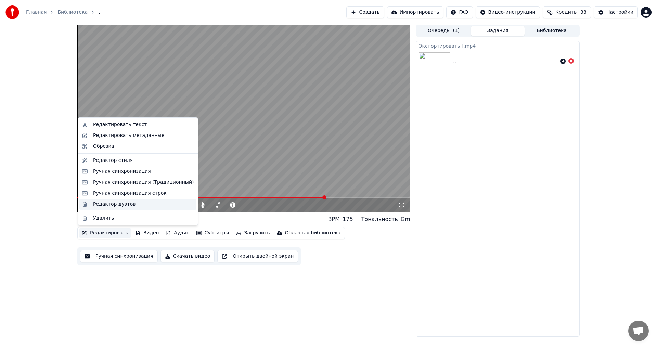
click at [125, 205] on div "Редактор дуэтов" at bounding box center [114, 204] width 42 height 7
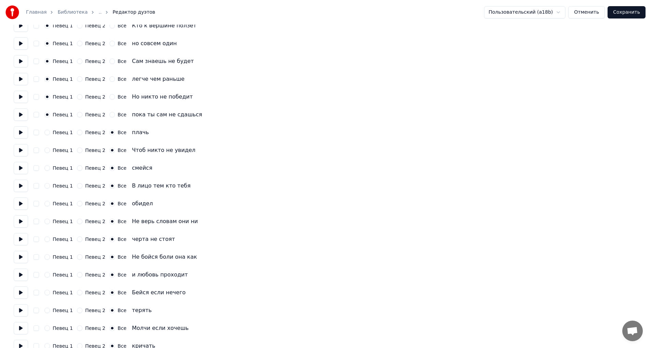
scroll to position [450, 0]
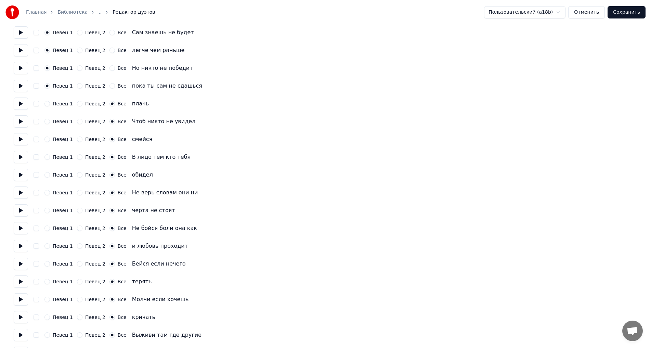
click at [18, 86] on button at bounding box center [21, 86] width 14 height 12
click at [19, 104] on button at bounding box center [21, 104] width 14 height 12
click at [22, 120] on button at bounding box center [21, 121] width 14 height 12
click at [22, 140] on button at bounding box center [21, 139] width 14 height 12
click at [20, 155] on button at bounding box center [21, 157] width 14 height 12
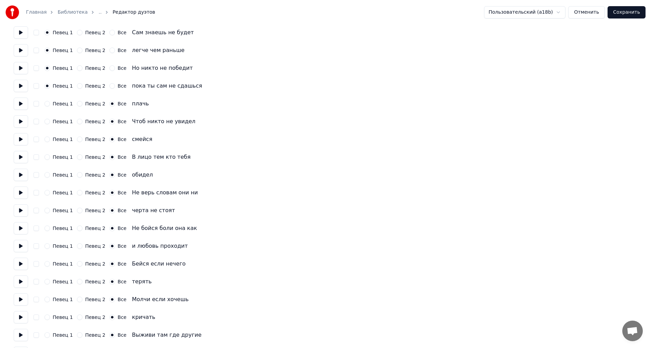
click at [22, 172] on button at bounding box center [21, 175] width 14 height 12
click at [19, 190] on button at bounding box center [21, 193] width 14 height 12
click at [19, 209] on button at bounding box center [21, 210] width 14 height 12
click at [21, 228] on button at bounding box center [21, 228] width 14 height 12
click at [21, 244] on button at bounding box center [21, 246] width 14 height 12
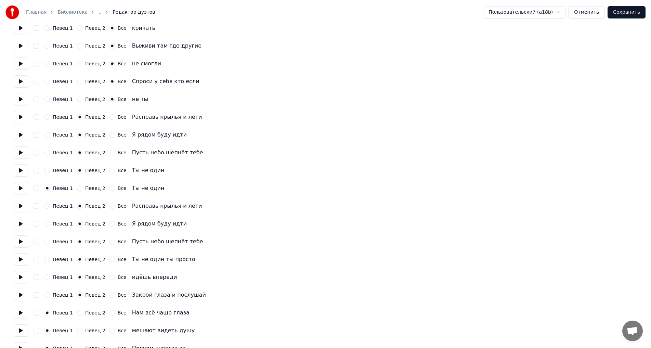
scroll to position [766, 0]
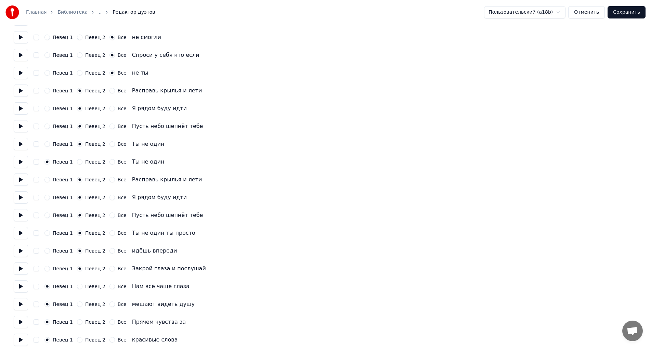
click at [25, 75] on button at bounding box center [21, 73] width 14 height 12
click at [18, 97] on button at bounding box center [21, 91] width 14 height 12
click at [18, 105] on button at bounding box center [21, 108] width 14 height 12
click at [16, 124] on button at bounding box center [21, 126] width 14 height 12
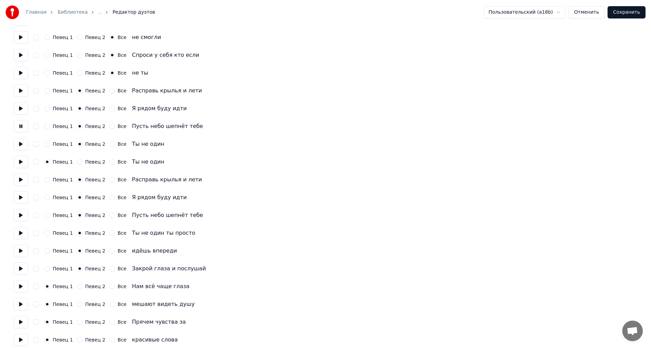
click at [18, 145] on button at bounding box center [21, 144] width 14 height 12
click at [22, 160] on button at bounding box center [21, 162] width 14 height 12
click at [17, 177] on button at bounding box center [21, 179] width 14 height 12
click at [22, 195] on button at bounding box center [21, 197] width 14 height 12
click at [22, 211] on button at bounding box center [21, 215] width 14 height 12
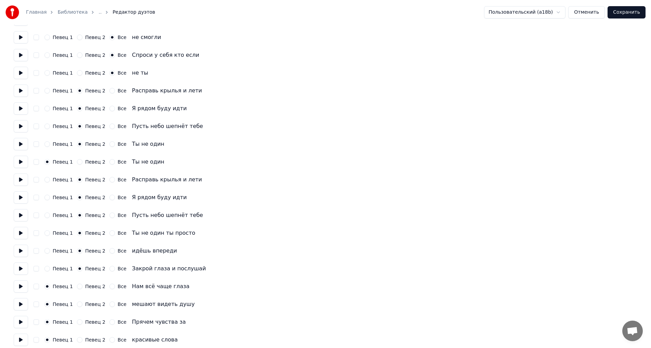
click at [18, 284] on button at bounding box center [21, 286] width 14 height 12
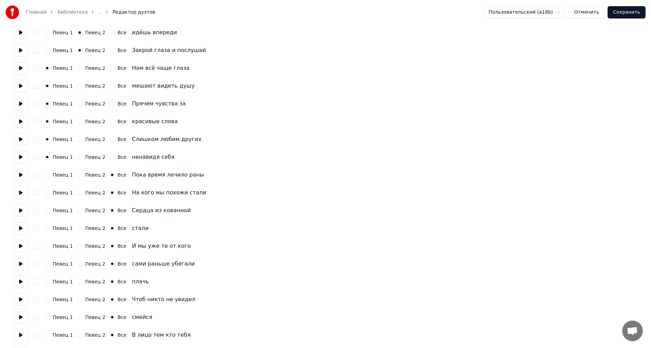
scroll to position [986, 0]
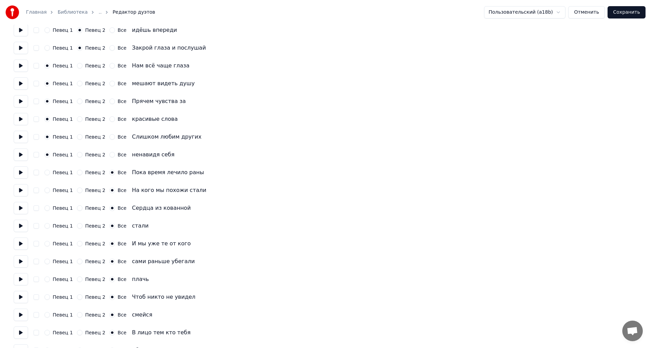
click at [18, 153] on button at bounding box center [21, 155] width 14 height 12
click at [20, 171] on button at bounding box center [21, 172] width 14 height 12
click at [20, 189] on button at bounding box center [21, 190] width 14 height 12
click at [22, 208] on button at bounding box center [21, 208] width 14 height 12
click at [19, 226] on button at bounding box center [21, 226] width 14 height 12
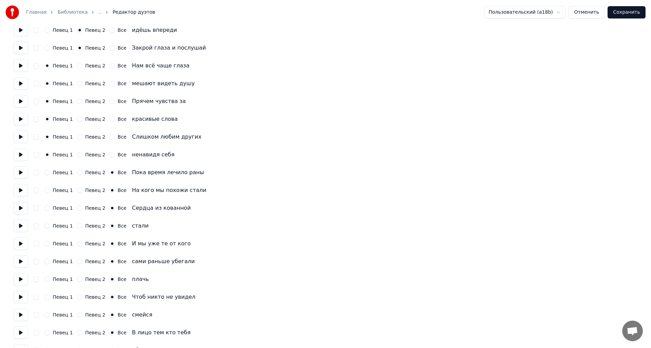
click at [20, 246] on button at bounding box center [21, 243] width 14 height 12
click at [22, 261] on button at bounding box center [21, 261] width 14 height 12
click at [21, 279] on button at bounding box center [21, 279] width 14 height 12
click at [17, 300] on button at bounding box center [21, 297] width 14 height 12
click at [18, 311] on button at bounding box center [21, 315] width 14 height 12
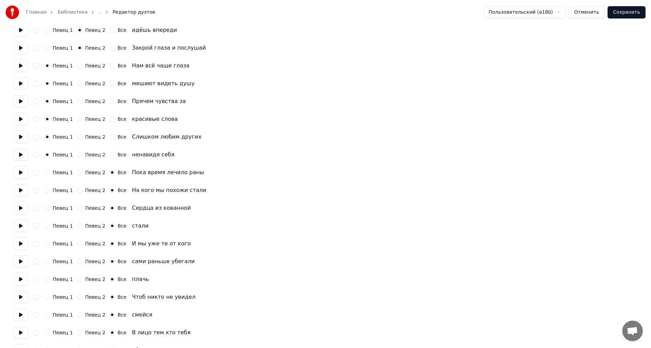
click at [23, 331] on button at bounding box center [21, 332] width 14 height 12
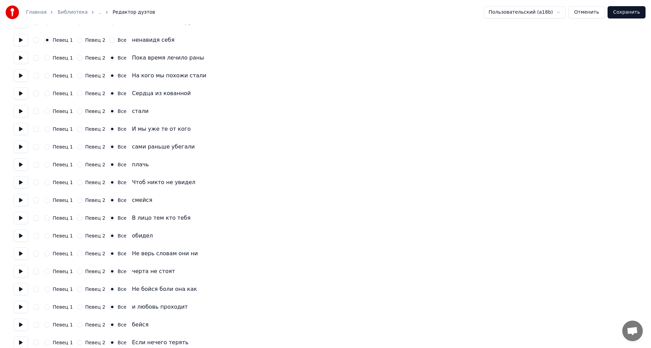
scroll to position [1103, 0]
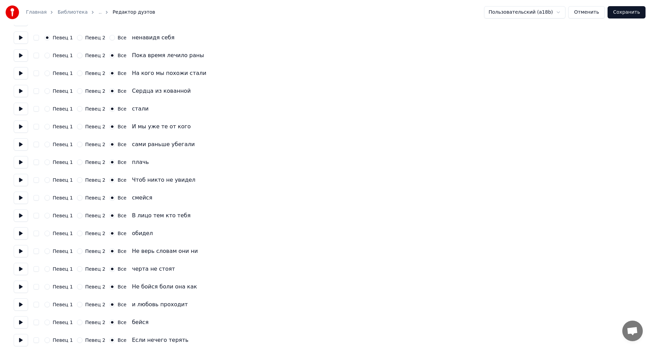
click at [22, 217] on button at bounding box center [21, 215] width 14 height 12
click at [21, 231] on button at bounding box center [21, 233] width 14 height 12
click at [20, 250] on button at bounding box center [21, 251] width 14 height 12
click at [20, 271] on button at bounding box center [21, 269] width 14 height 12
click at [20, 291] on button at bounding box center [21, 287] width 14 height 12
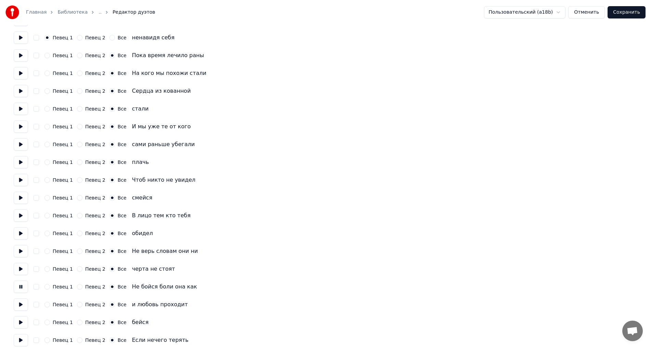
click at [21, 304] on button at bounding box center [21, 304] width 14 height 12
click at [21, 325] on button at bounding box center [21, 322] width 14 height 12
click at [22, 340] on button at bounding box center [21, 340] width 14 height 12
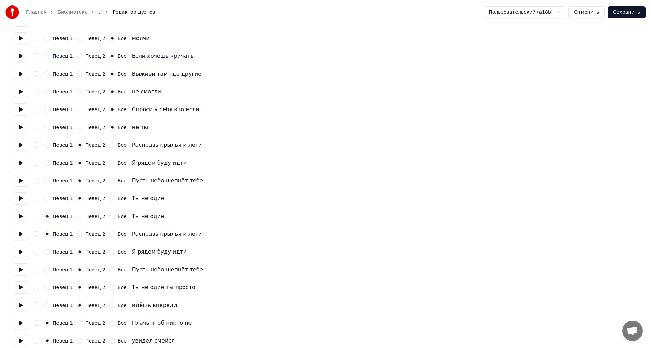
scroll to position [1425, 0]
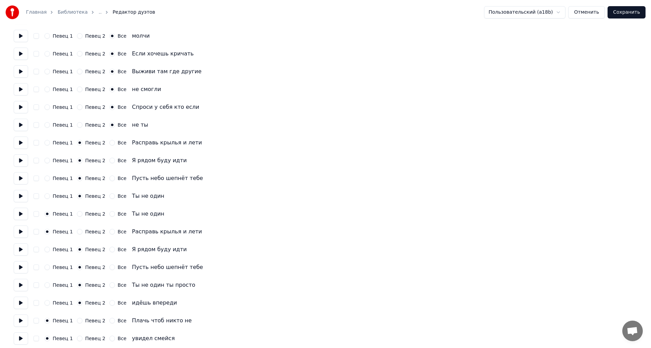
click at [16, 38] on button at bounding box center [21, 36] width 14 height 12
click at [18, 51] on button at bounding box center [21, 54] width 14 height 12
click at [17, 66] on button at bounding box center [21, 71] width 14 height 12
click at [20, 90] on button at bounding box center [21, 89] width 14 height 12
click at [20, 104] on button at bounding box center [21, 107] width 14 height 12
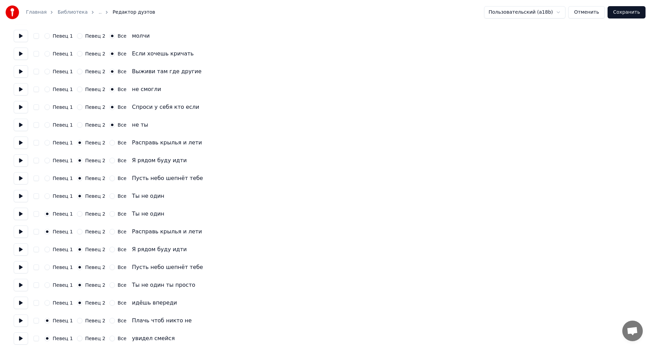
click at [18, 231] on button at bounding box center [21, 232] width 14 height 12
click at [85, 232] on label "Певец 2" at bounding box center [95, 231] width 20 height 5
click at [82, 232] on button "Певец 2" at bounding box center [79, 231] width 5 height 5
click at [19, 250] on button at bounding box center [21, 249] width 14 height 12
click at [15, 213] on button at bounding box center [21, 214] width 14 height 12
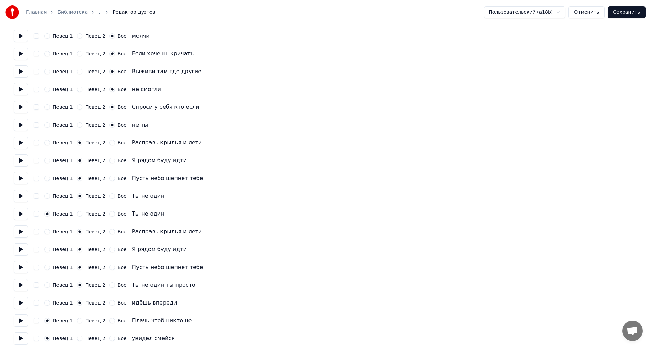
click at [620, 14] on button "Сохранить" at bounding box center [627, 12] width 38 height 12
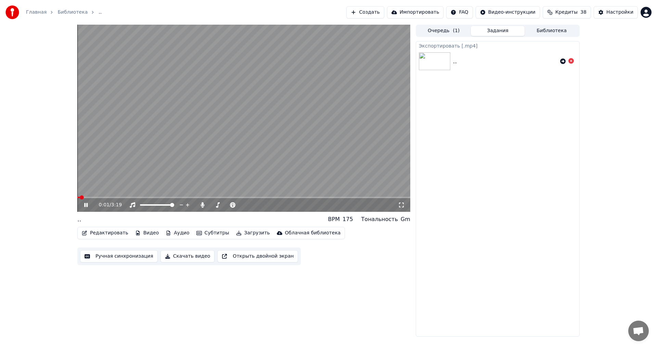
click at [318, 198] on span at bounding box center [243, 197] width 333 height 1
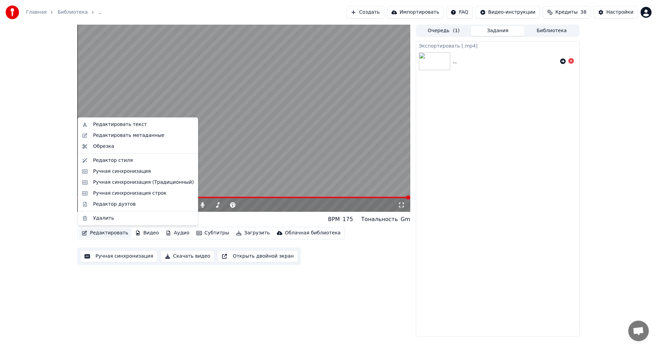
click at [117, 232] on button "Редактировать" at bounding box center [105, 233] width 52 height 10
click at [135, 203] on div "Редактор дуэтов" at bounding box center [143, 204] width 101 height 7
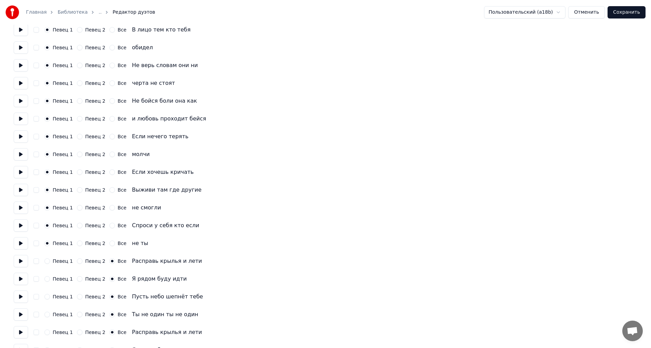
scroll to position [1820, 0]
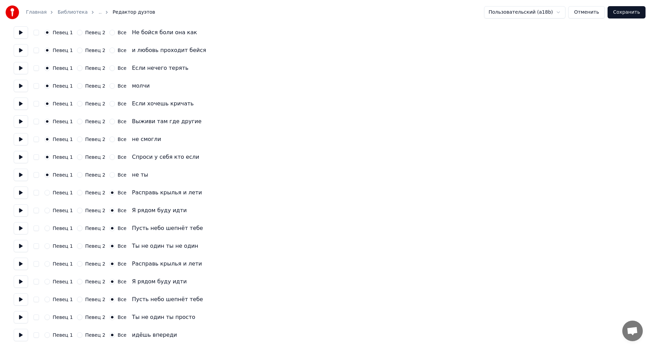
click at [21, 315] on button at bounding box center [21, 317] width 14 height 12
click at [81, 316] on div "Певец 2" at bounding box center [91, 316] width 28 height 5
click at [20, 316] on button at bounding box center [21, 317] width 14 height 12
drag, startPoint x: 78, startPoint y: 316, endPoint x: 76, endPoint y: 327, distance: 11.5
click at [78, 317] on button "Певец 2" at bounding box center [79, 316] width 5 height 5
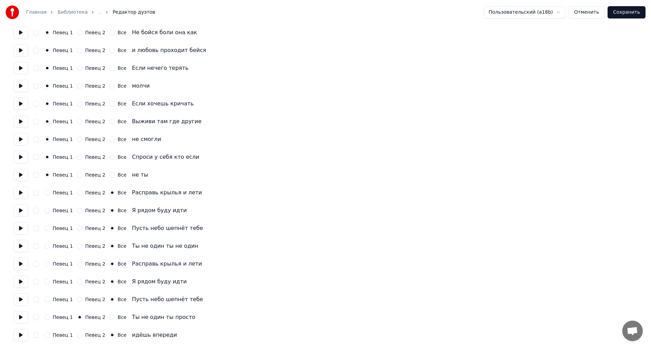
click at [77, 335] on button "Певец 2" at bounding box center [79, 334] width 5 height 5
click at [629, 13] on button "Сохранить" at bounding box center [627, 12] width 38 height 12
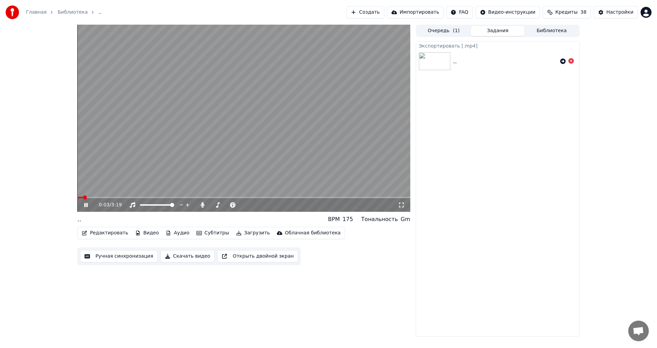
click at [85, 201] on div "0:03 / 3:19" at bounding box center [243, 205] width 333 height 14
click at [248, 235] on button "Загрузить" at bounding box center [252, 233] width 39 height 10
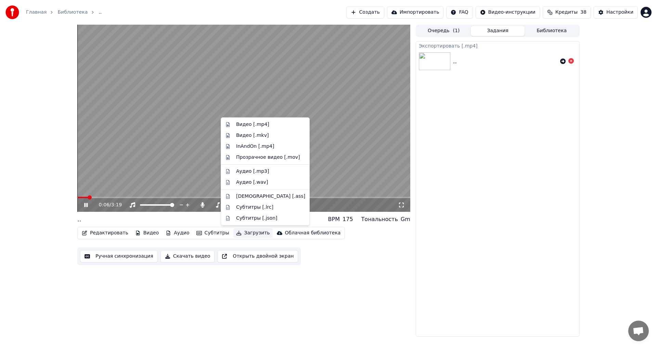
click at [87, 204] on icon at bounding box center [85, 205] width 3 height 4
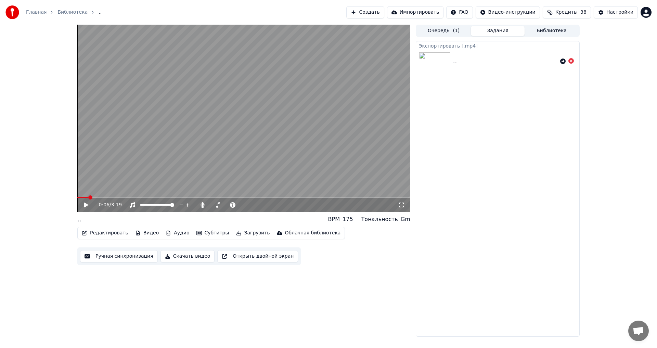
click at [250, 233] on button "Загрузить" at bounding box center [252, 233] width 39 height 10
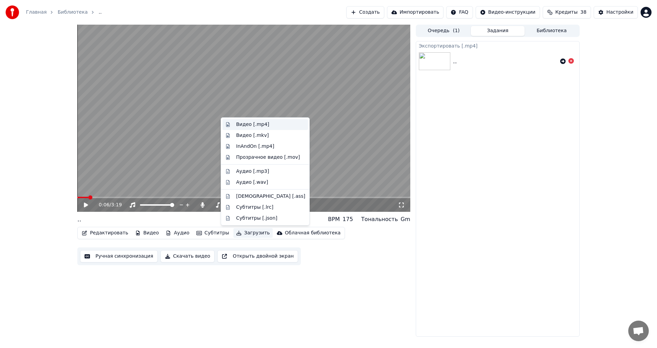
click at [276, 124] on div "Видео [.mp4]" at bounding box center [270, 124] width 69 height 7
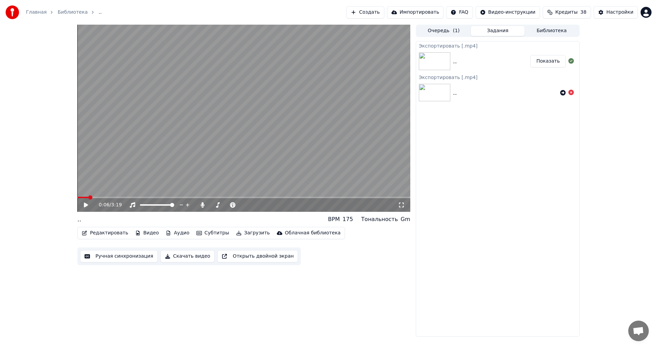
click at [547, 59] on button "Показать" at bounding box center [547, 61] width 35 height 12
click at [210, 207] on span at bounding box center [212, 205] width 4 height 4
click at [245, 233] on button "Загрузить" at bounding box center [252, 233] width 39 height 10
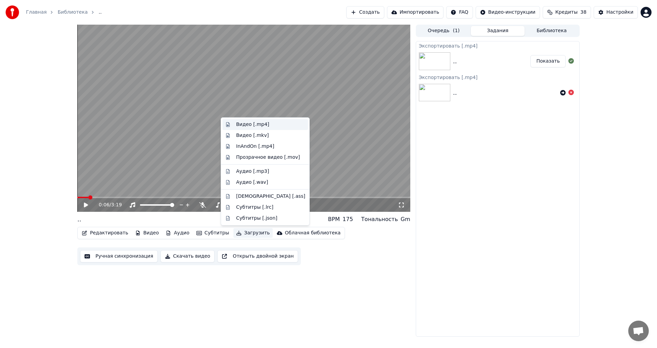
click at [252, 126] on div "Видео [.mp4]" at bounding box center [252, 124] width 33 height 7
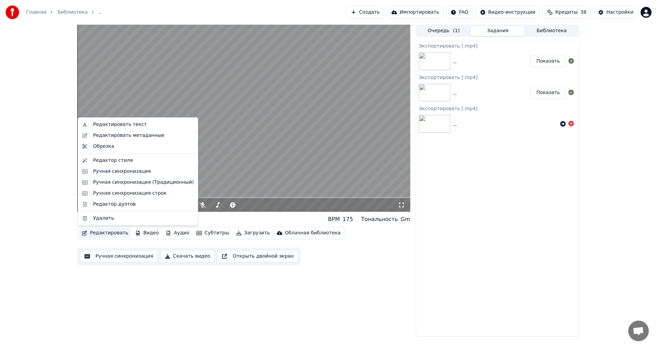
click at [100, 235] on button "Редактировать" at bounding box center [105, 233] width 52 height 10
click at [112, 207] on div "Редактор дуэтов" at bounding box center [114, 204] width 42 height 7
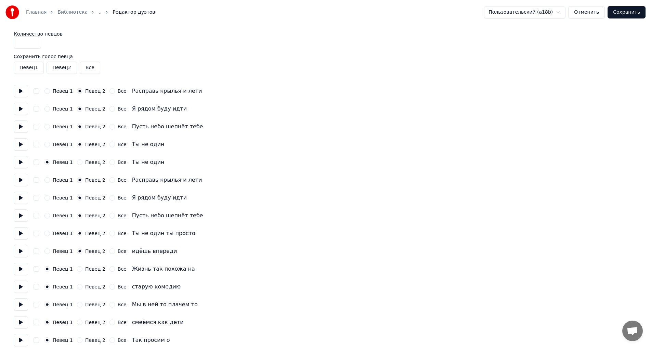
click at [61, 68] on button "Певец 2" at bounding box center [62, 68] width 30 height 12
click at [629, 17] on button "Сохранить" at bounding box center [627, 12] width 38 height 12
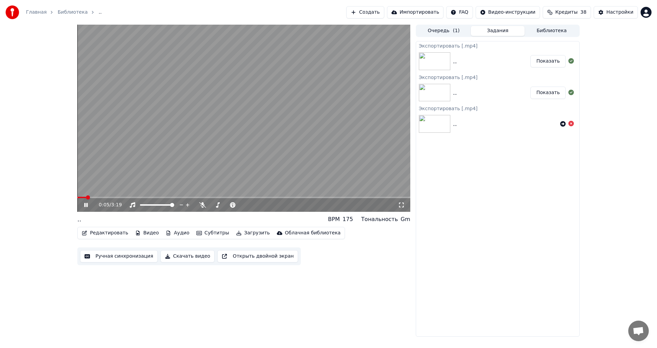
click at [85, 205] on icon at bounding box center [85, 205] width 3 height 4
click at [244, 235] on button "Загрузить" at bounding box center [252, 233] width 39 height 10
click at [560, 64] on button "Показать" at bounding box center [547, 61] width 35 height 12
click at [247, 231] on button "Загрузить" at bounding box center [252, 233] width 39 height 10
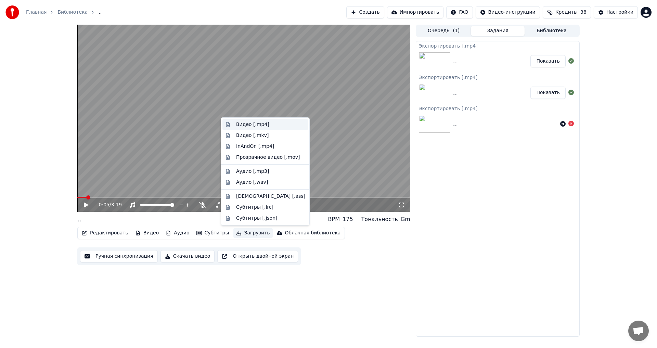
click at [257, 123] on div "Видео [.mp4]" at bounding box center [252, 124] width 33 height 7
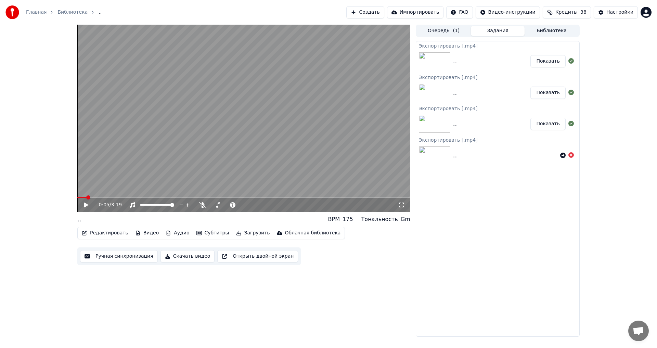
click at [547, 61] on button "Показать" at bounding box center [547, 61] width 35 height 12
click at [558, 33] on button "Библиотека" at bounding box center [552, 31] width 54 height 10
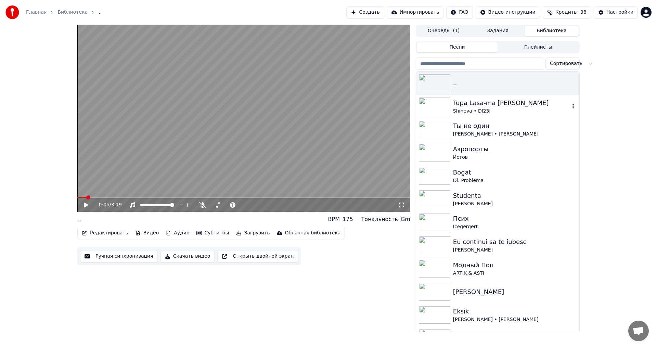
click at [524, 105] on div "Tupa Lasa-ma [PERSON_NAME]" at bounding box center [511, 103] width 117 height 10
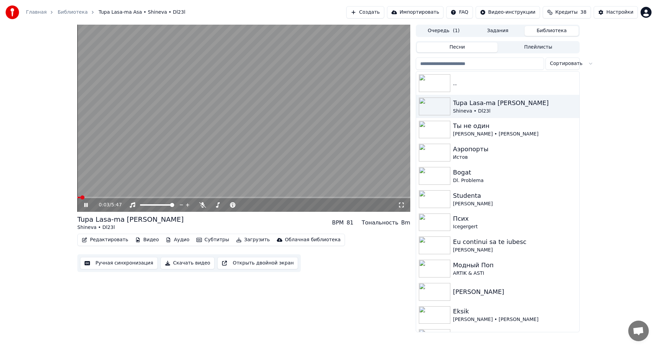
click at [87, 203] on icon at bounding box center [85, 205] width 3 height 4
click at [246, 240] on button "Загрузить" at bounding box center [252, 240] width 39 height 10
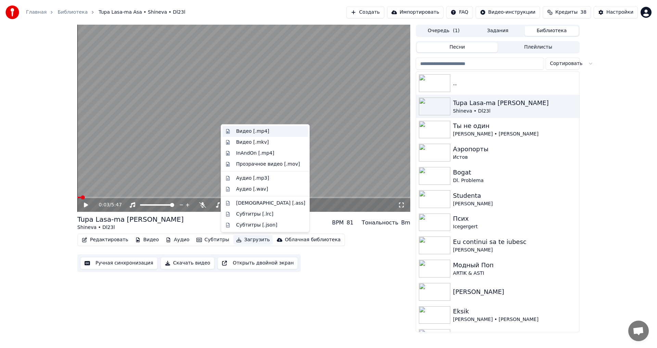
click at [254, 132] on div "Видео [.mp4]" at bounding box center [252, 131] width 33 height 7
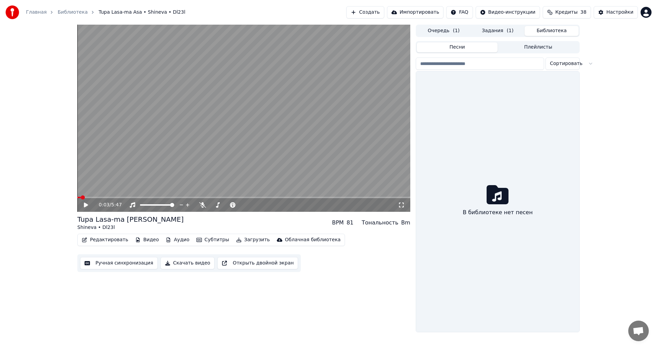
click at [553, 34] on button "Библиотека" at bounding box center [552, 31] width 54 height 10
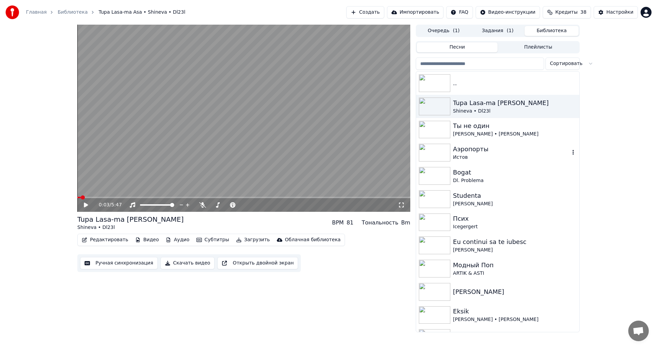
click at [497, 149] on div "Аэропорты" at bounding box center [511, 149] width 117 height 10
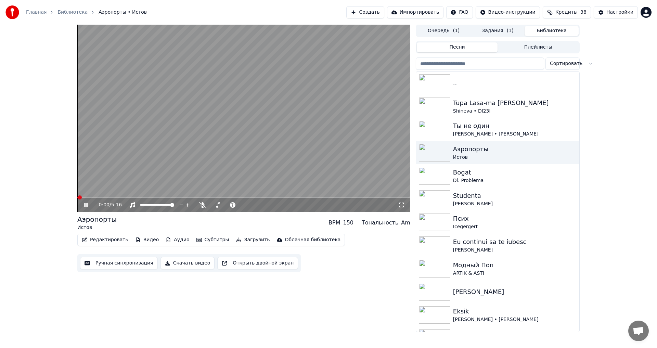
click at [86, 205] on icon at bounding box center [91, 204] width 16 height 5
click at [244, 207] on span at bounding box center [242, 205] width 4 height 4
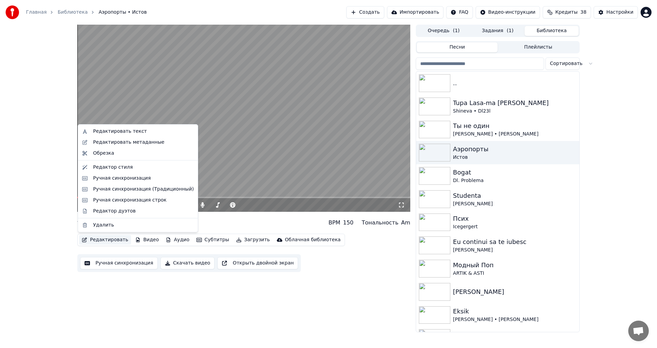
click at [122, 237] on button "Редактировать" at bounding box center [105, 240] width 52 height 10
click at [126, 133] on div "Редактировать текст" at bounding box center [120, 131] width 54 height 7
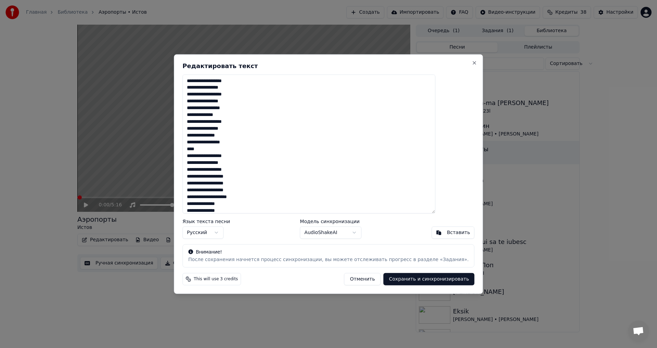
click at [239, 162] on textarea at bounding box center [308, 143] width 253 height 139
click at [260, 163] on textarea at bounding box center [308, 143] width 253 height 139
click at [258, 87] on textarea at bounding box center [308, 143] width 253 height 139
click at [256, 197] on textarea at bounding box center [308, 143] width 253 height 139
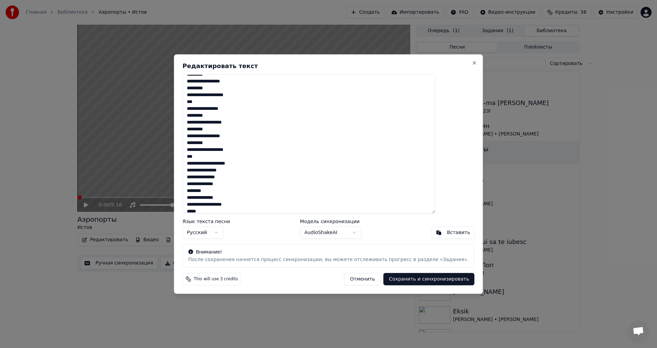
scroll to position [260, 0]
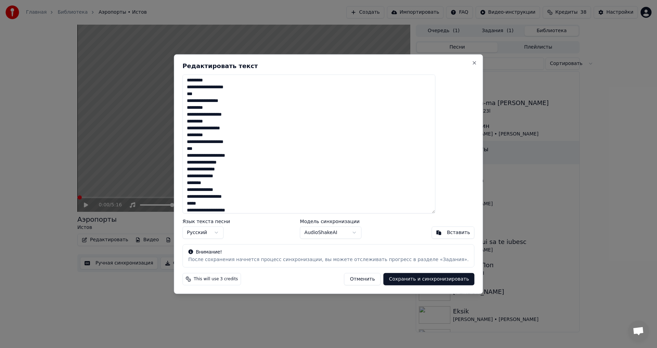
click at [268, 208] on textarea at bounding box center [308, 143] width 253 height 139
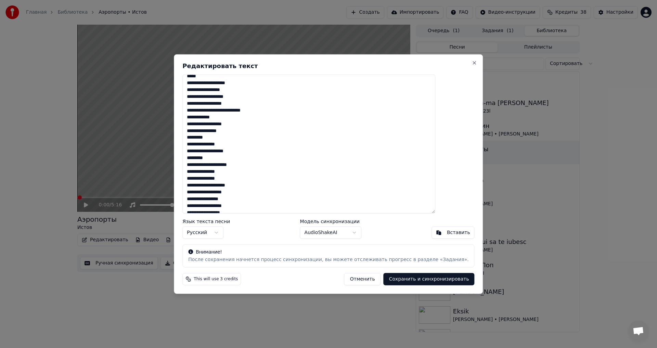
scroll to position [390, 0]
click at [209, 103] on textarea at bounding box center [308, 143] width 253 height 139
click at [235, 190] on textarea at bounding box center [308, 143] width 253 height 139
click at [260, 189] on textarea at bounding box center [308, 143] width 253 height 139
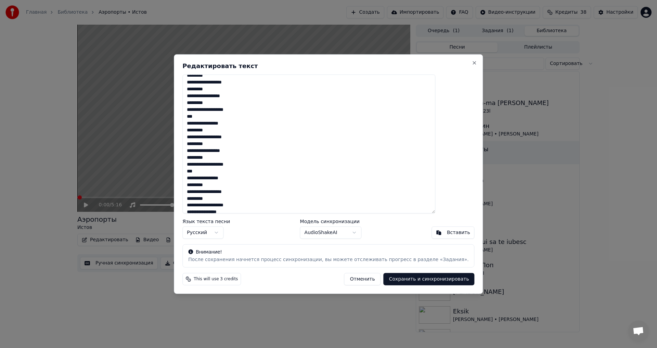
scroll to position [763, 0]
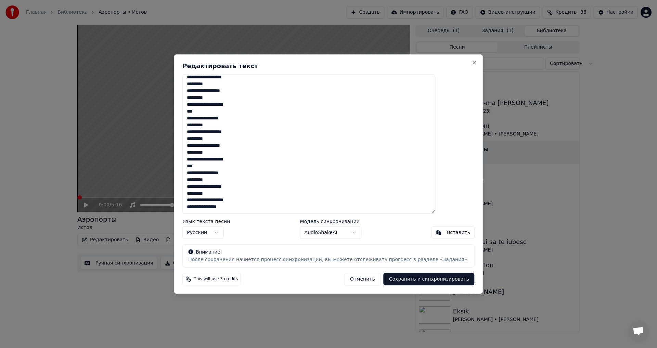
type textarea "**********"
click at [421, 285] on button "Сохранить и синхронизировать" at bounding box center [429, 279] width 91 height 12
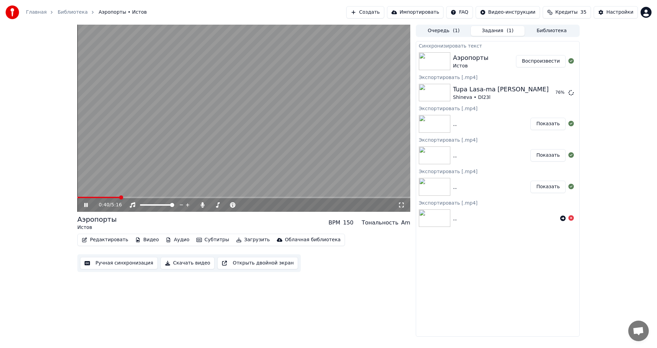
click at [85, 205] on icon at bounding box center [85, 205] width 3 height 4
click at [239, 239] on button "Загрузить" at bounding box center [252, 240] width 39 height 10
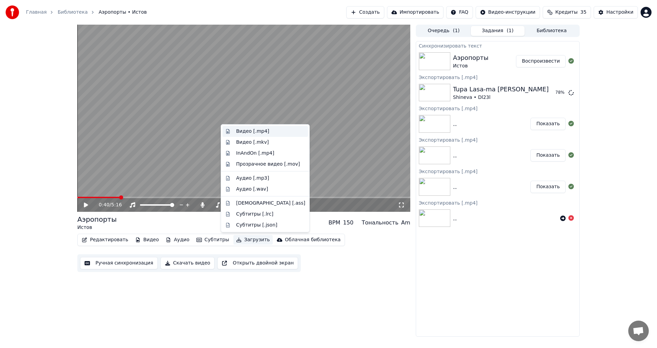
click at [260, 130] on div "Видео [.mp4]" at bounding box center [252, 131] width 33 height 7
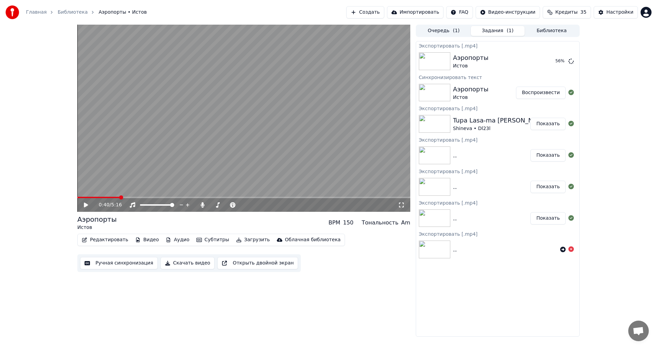
click at [560, 27] on button "Библиотека" at bounding box center [552, 31] width 54 height 10
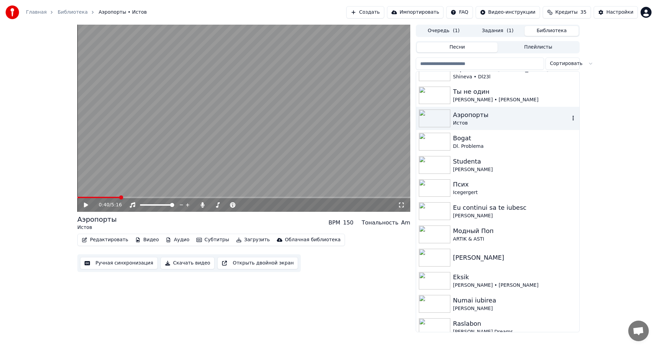
scroll to position [0, 0]
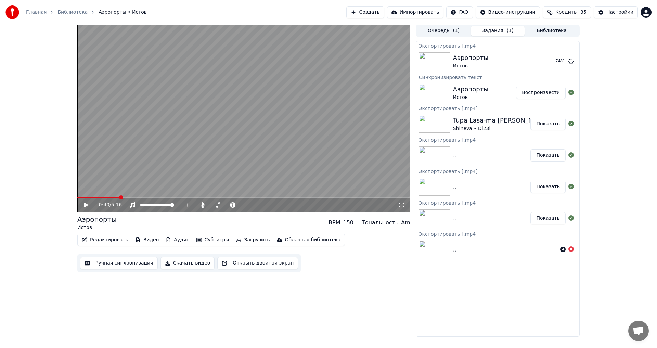
click at [504, 33] on button "Задания ( 1 )" at bounding box center [498, 31] width 54 height 10
click at [554, 61] on button "Показать" at bounding box center [547, 61] width 35 height 12
click at [210, 207] on span at bounding box center [212, 205] width 4 height 4
click at [242, 238] on button "Загрузить" at bounding box center [252, 240] width 39 height 10
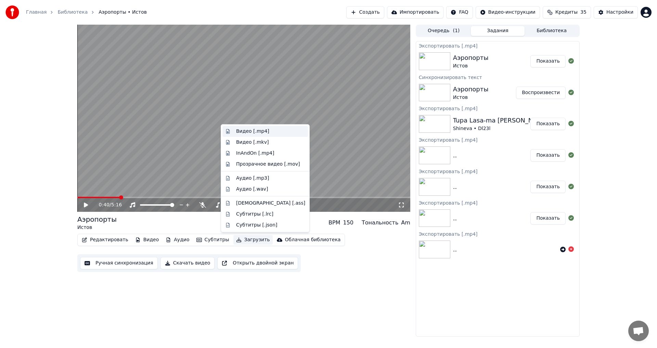
click at [262, 132] on div "Видео [.mp4]" at bounding box center [252, 131] width 33 height 7
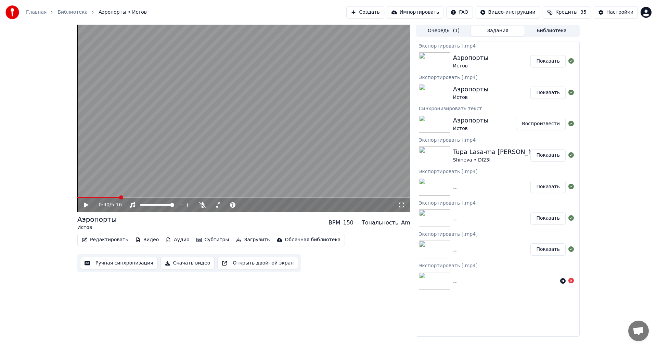
click at [549, 61] on button "Показать" at bounding box center [547, 61] width 35 height 12
click at [110, 238] on button "Редактировать" at bounding box center [105, 240] width 52 height 10
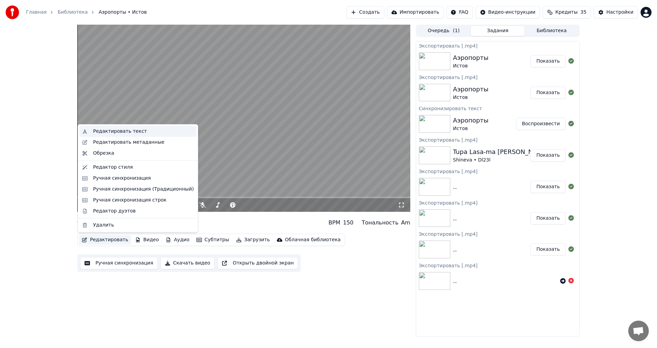
click at [130, 133] on div "Редактировать текст" at bounding box center [120, 131] width 54 height 7
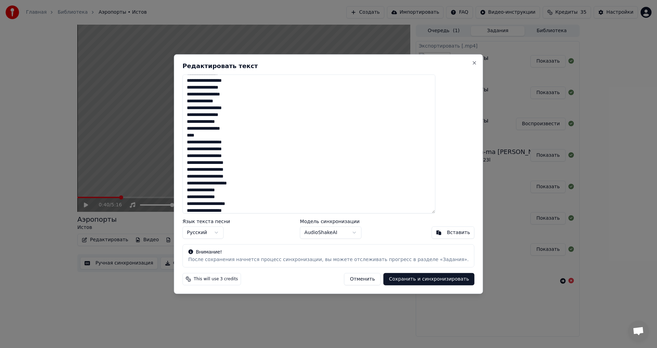
scroll to position [27, 0]
drag, startPoint x: 258, startPoint y: 196, endPoint x: 197, endPoint y: 198, distance: 61.3
click at [197, 198] on div "Редактировать текст Язык текста песни Русский Модель синхронизации AudioShakeAI…" at bounding box center [328, 174] width 309 height 240
drag, startPoint x: 254, startPoint y: 200, endPoint x: 202, endPoint y: 197, distance: 51.7
click at [202, 197] on textarea at bounding box center [308, 143] width 253 height 139
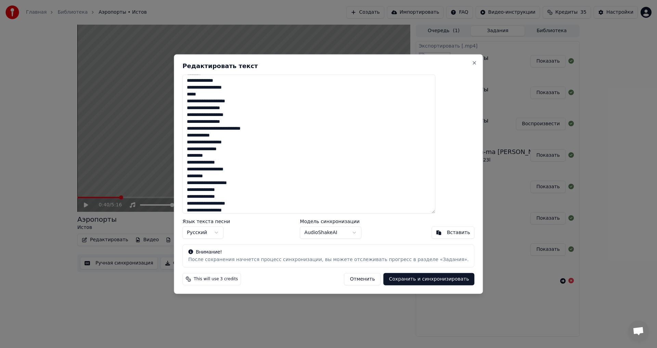
scroll to position [383, 0]
drag, startPoint x: 260, startPoint y: 198, endPoint x: 205, endPoint y: 197, distance: 55.4
click at [205, 197] on textarea at bounding box center [308, 143] width 253 height 139
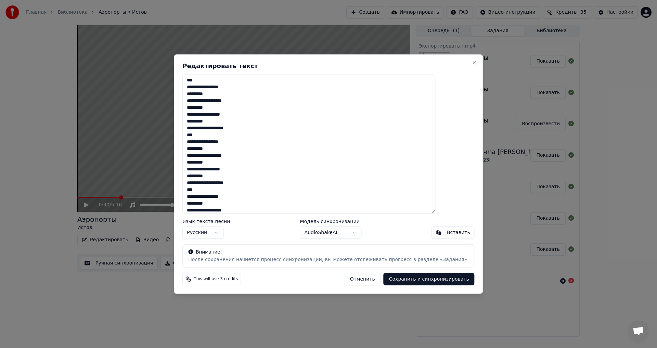
scroll to position [753, 0]
type textarea "**********"
click at [429, 278] on button "Сохранить и синхронизировать" at bounding box center [429, 279] width 91 height 12
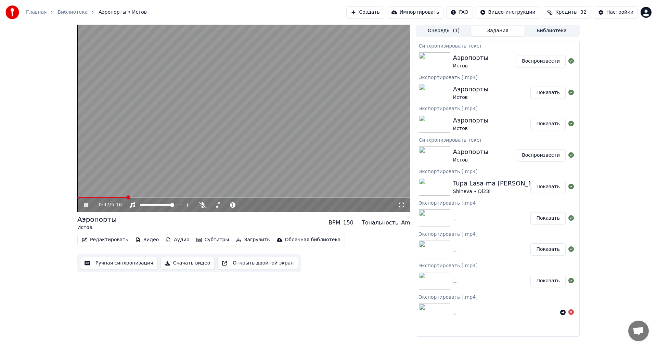
click at [88, 205] on icon at bounding box center [91, 204] width 16 height 5
click at [248, 240] on button "Загрузить" at bounding box center [252, 240] width 39 height 10
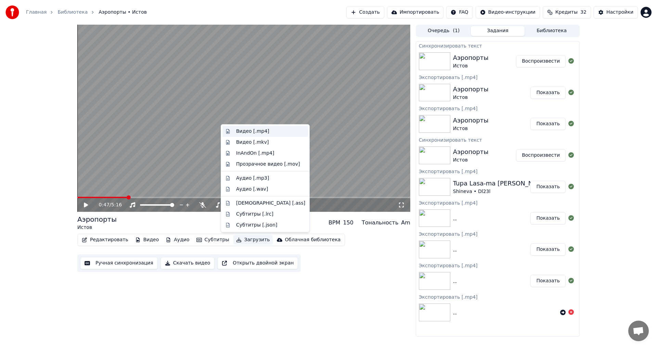
click at [255, 133] on div "Видео [.mp4]" at bounding box center [252, 131] width 33 height 7
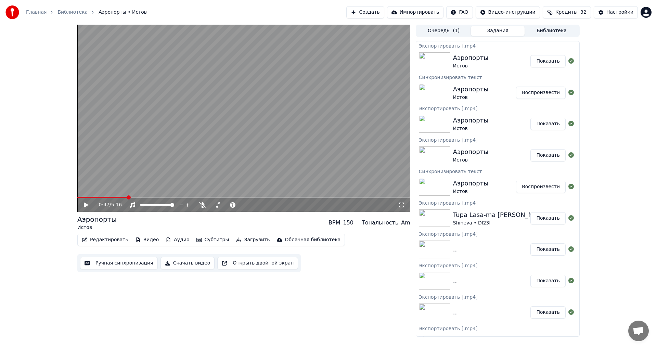
click at [543, 65] on button "Показать" at bounding box center [547, 61] width 35 height 12
click at [244, 207] on span at bounding box center [242, 205] width 4 height 4
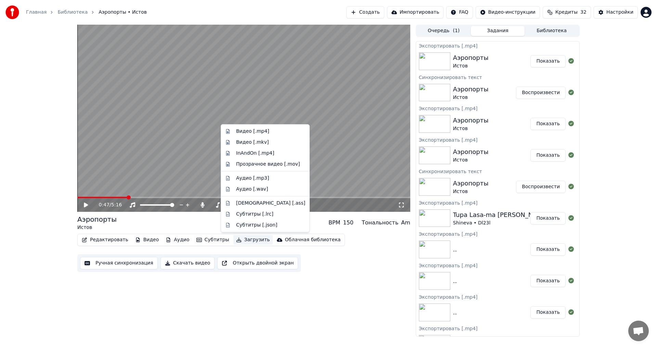
click at [242, 242] on button "Загрузить" at bounding box center [252, 240] width 39 height 10
click at [256, 130] on div "Видео [.mp4]" at bounding box center [252, 131] width 33 height 7
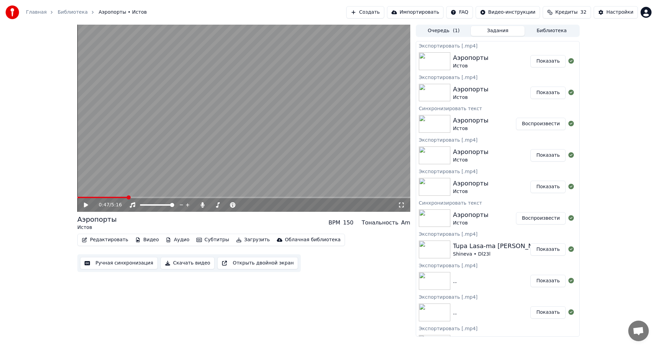
click at [546, 59] on button "Показать" at bounding box center [547, 61] width 35 height 12
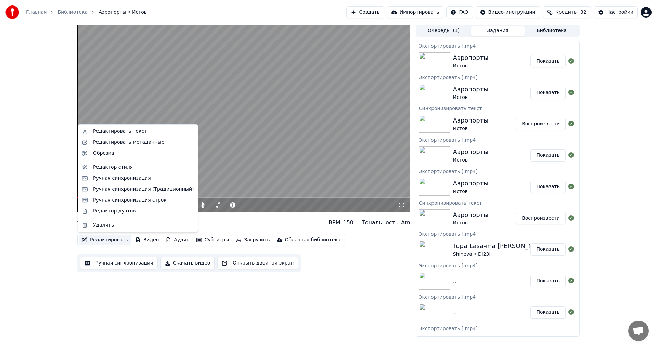
click at [110, 238] on button "Редактировать" at bounding box center [105, 240] width 52 height 10
click at [134, 133] on div "Редактировать текст" at bounding box center [120, 131] width 54 height 7
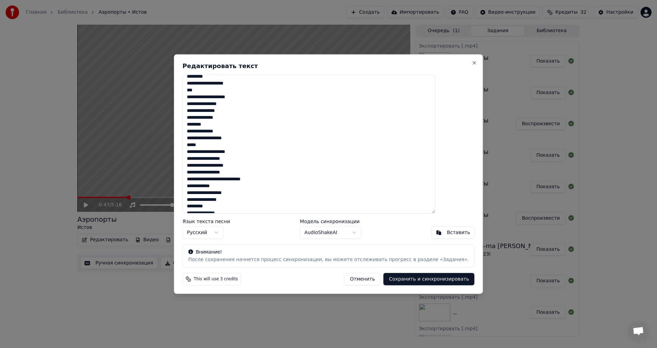
scroll to position [322, 0]
click at [247, 196] on textarea at bounding box center [308, 143] width 253 height 139
type textarea "**********"
click at [400, 281] on button "Сохранить и синхронизировать" at bounding box center [429, 279] width 91 height 12
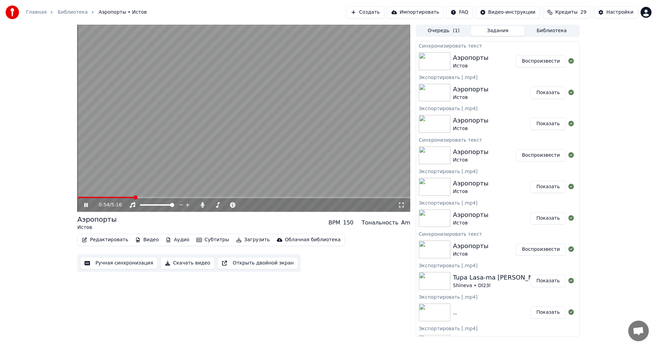
click at [86, 204] on icon at bounding box center [85, 205] width 3 height 4
click at [244, 205] on span at bounding box center [242, 205] width 4 height 4
click at [238, 239] on button "Загрузить" at bounding box center [252, 240] width 39 height 10
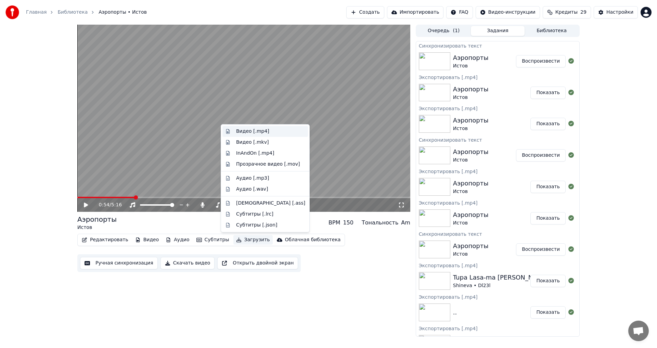
click at [253, 132] on div "Видео [.mp4]" at bounding box center [252, 131] width 33 height 7
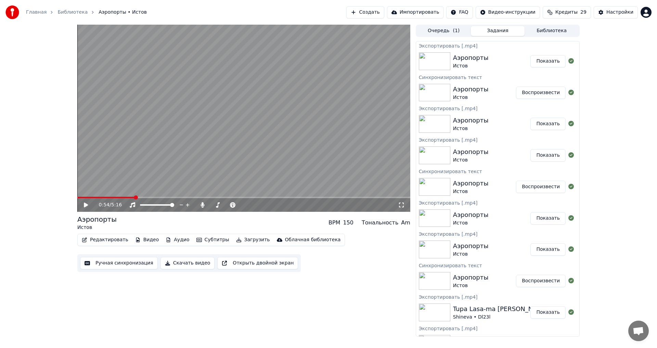
click at [384, 9] on button "Создать" at bounding box center [365, 12] width 38 height 12
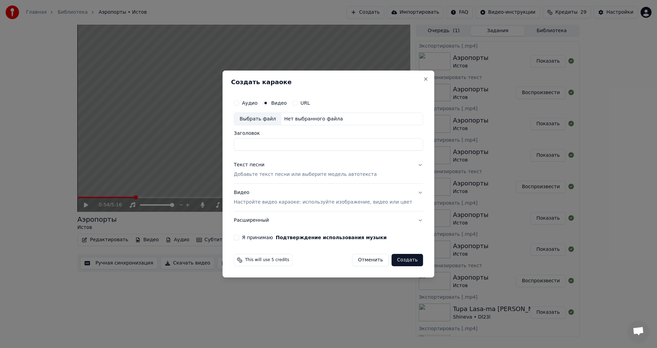
click at [309, 103] on label "URL" at bounding box center [305, 103] width 10 height 5
click at [298, 103] on button "URL" at bounding box center [294, 102] width 5 height 5
click at [410, 119] on button "button" at bounding box center [417, 118] width 14 height 12
type input "**********"
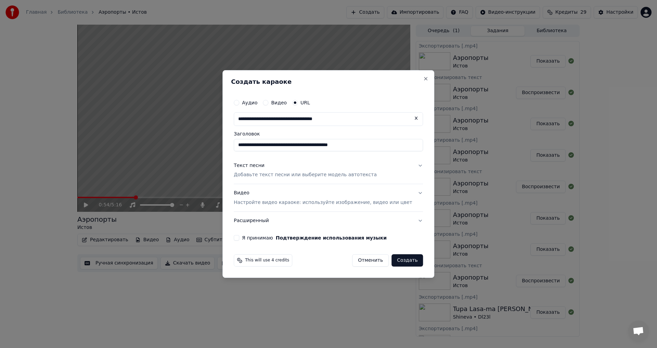
click at [245, 166] on div "Текст песни" at bounding box center [249, 165] width 31 height 7
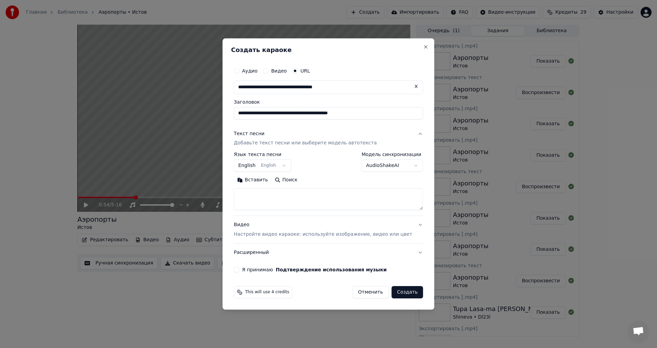
click at [287, 166] on button "English English" at bounding box center [262, 166] width 57 height 12
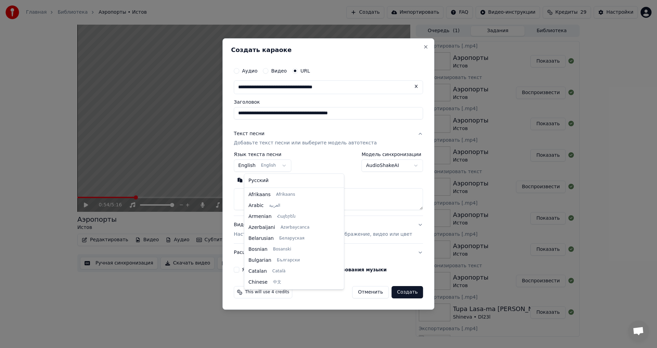
scroll to position [55, 0]
select select "**"
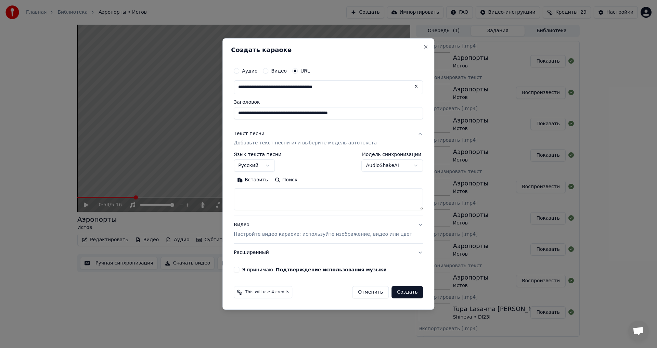
click at [278, 190] on textarea at bounding box center [328, 200] width 189 height 22
click at [268, 182] on button "Вставить" at bounding box center [253, 180] width 38 height 11
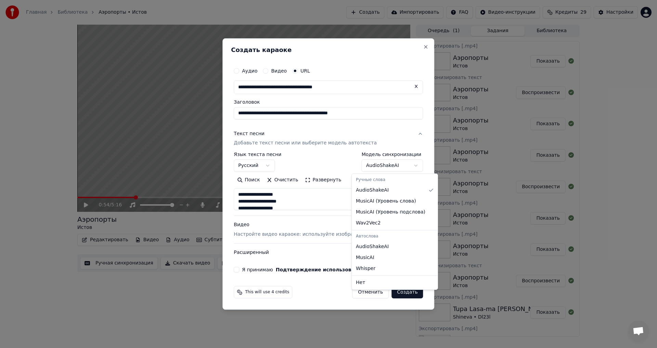
click at [404, 166] on body "Главная Библиотека Аэропорты • Истов Создать Импортировать FAQ Видео-инструкции…" at bounding box center [328, 174] width 657 height 348
click at [245, 269] on body "Главная Библиотека Аэропорты • Истов Создать Импортировать FAQ Видео-инструкции…" at bounding box center [328, 174] width 657 height 348
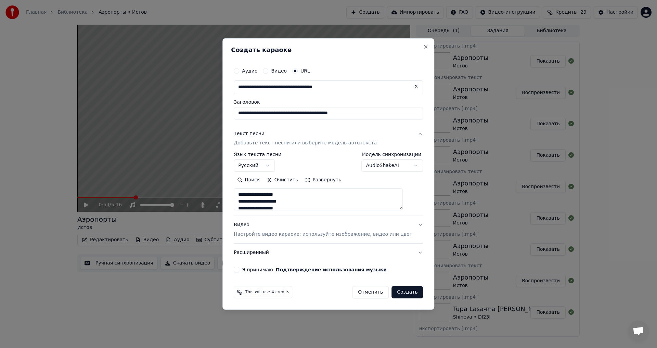
click at [239, 269] on button "Я принимаю Подтверждение использования музыки" at bounding box center [236, 269] width 5 height 5
click at [391, 291] on button "Создать" at bounding box center [406, 292] width 31 height 12
type textarea "**********"
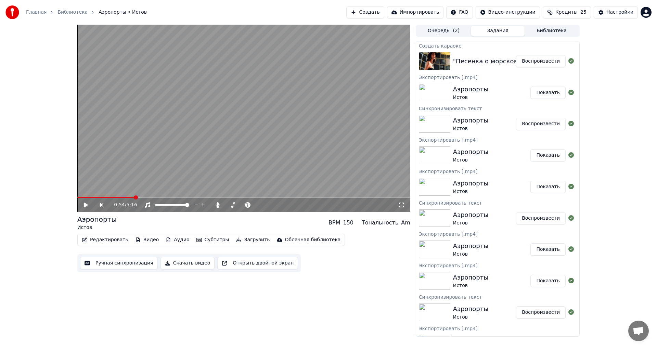
click at [543, 65] on button "Воспроизвести" at bounding box center [541, 61] width 50 height 12
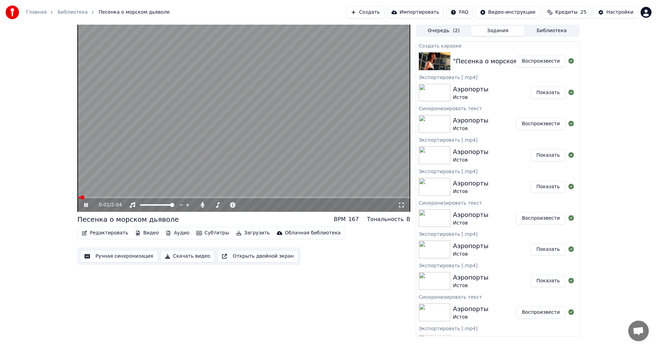
click at [86, 203] on icon at bounding box center [91, 204] width 16 height 5
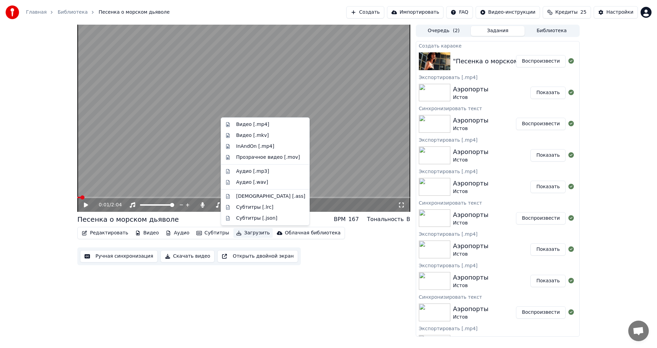
click at [237, 233] on button "Загрузить" at bounding box center [252, 233] width 39 height 10
click at [288, 291] on div "0:01 / 2:04 Песенка о морском дьяволе BPM 167 Тональность B Редактировать Видео…" at bounding box center [243, 181] width 333 height 312
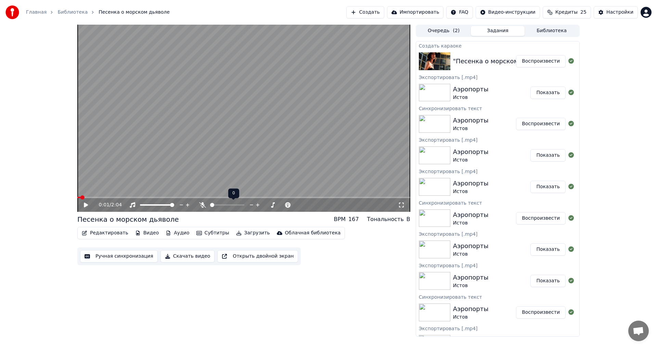
click at [210, 205] on span at bounding box center [212, 205] width 4 height 4
click at [243, 232] on button "Загрузить" at bounding box center [252, 233] width 39 height 10
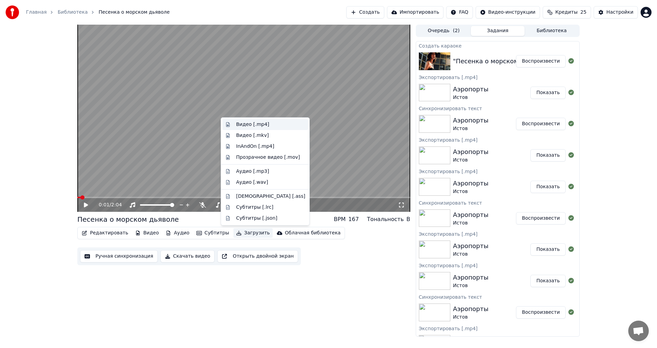
click at [250, 124] on div "Видео [.mp4]" at bounding box center [252, 124] width 33 height 7
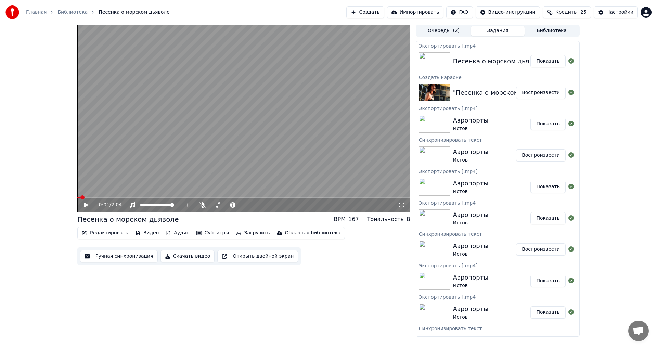
click at [531, 64] on button "Показать" at bounding box center [547, 61] width 35 height 12
click at [244, 207] on span at bounding box center [242, 205] width 4 height 4
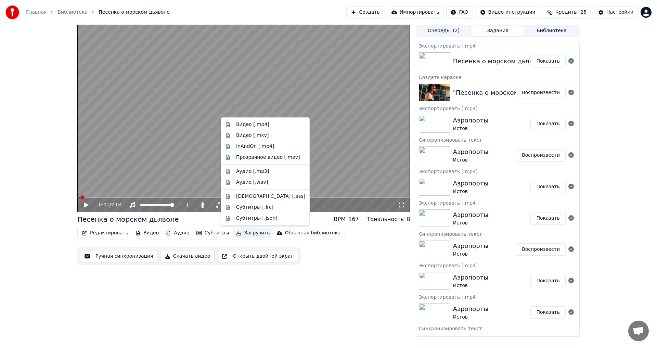
click at [245, 233] on button "Загрузить" at bounding box center [252, 233] width 39 height 10
click at [258, 127] on div "Видео [.mp4]" at bounding box center [252, 124] width 33 height 7
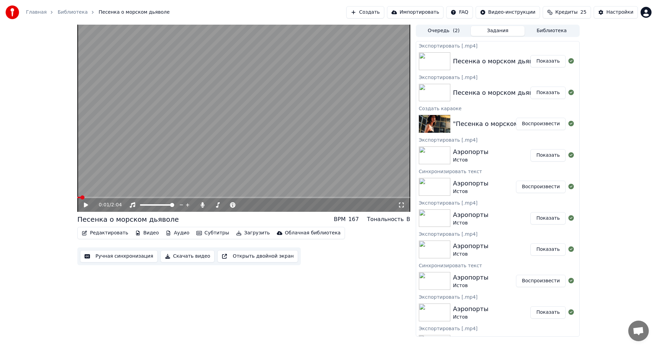
click at [384, 11] on button "Создать" at bounding box center [365, 12] width 38 height 12
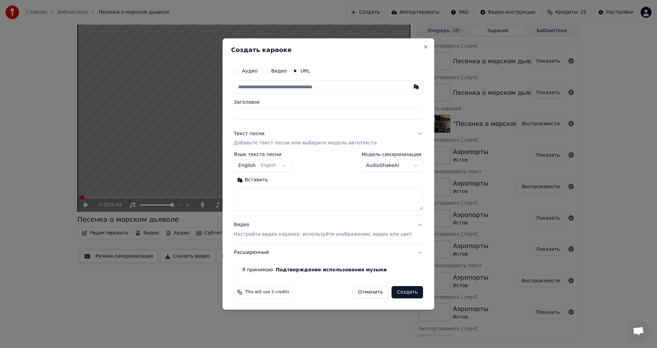
click at [250, 72] on div "Аудио" at bounding box center [246, 70] width 24 height 5
click at [239, 70] on button "Аудио" at bounding box center [236, 70] width 5 height 5
click at [330, 88] on div "Нет выбранного файла" at bounding box center [313, 87] width 64 height 7
type input "**********"
click at [288, 164] on body "Главная Библиотека Песенка о морском дьяволе Создать Импортировать FAQ Видео-ин…" at bounding box center [328, 174] width 657 height 348
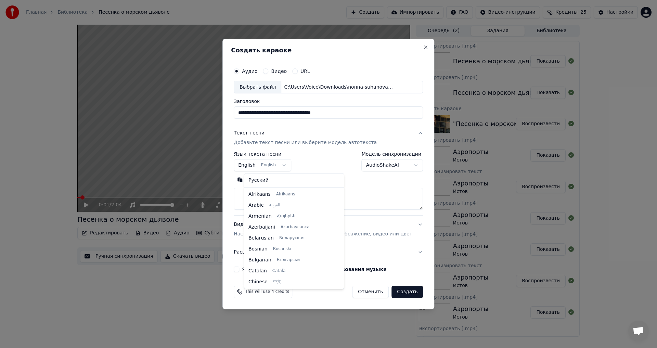
scroll to position [55, 0]
select select "**"
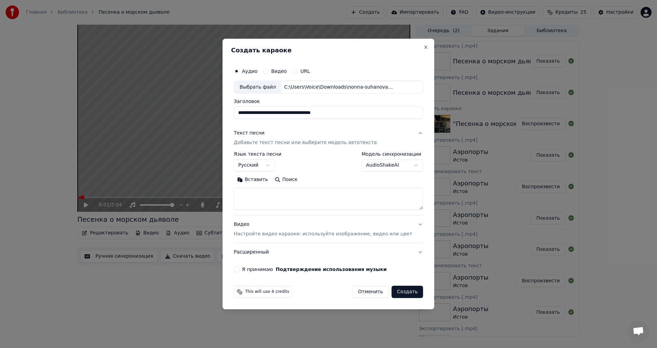
click at [263, 179] on button "Вставить" at bounding box center [253, 180] width 38 height 11
type textarea "**********"
drag, startPoint x: 318, startPoint y: 196, endPoint x: 119, endPoint y: 195, distance: 198.1
click at [119, 195] on body "Главная Библиотека Песенка о морском дьяволе Создать Импортировать FAQ Видео-ин…" at bounding box center [328, 174] width 657 height 348
click at [265, 177] on button "Вставить" at bounding box center [253, 180] width 38 height 11
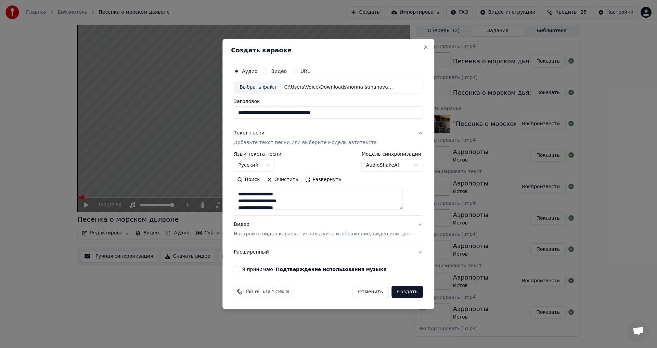
type textarea "**********"
drag, startPoint x: 361, startPoint y: 112, endPoint x: 143, endPoint y: 112, distance: 217.3
click at [143, 112] on body "Главная Библиотека Песенка о морском дьяволе Создать Импортировать FAQ Видео-ин…" at bounding box center [328, 174] width 657 height 348
paste input "**********"
type input "**********"
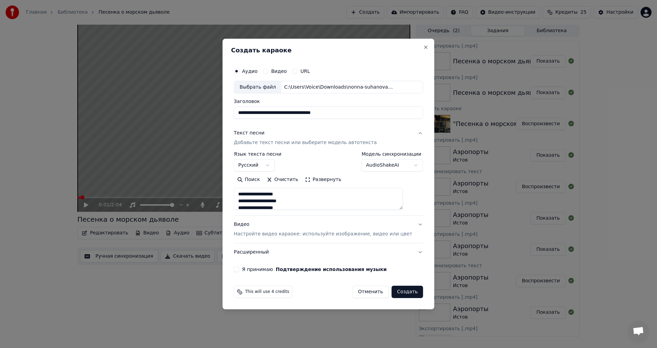
type textarea "**********"
click at [381, 114] on input "**********" at bounding box center [318, 113] width 169 height 12
drag, startPoint x: 354, startPoint y: 108, endPoint x: 590, endPoint y: 128, distance: 236.9
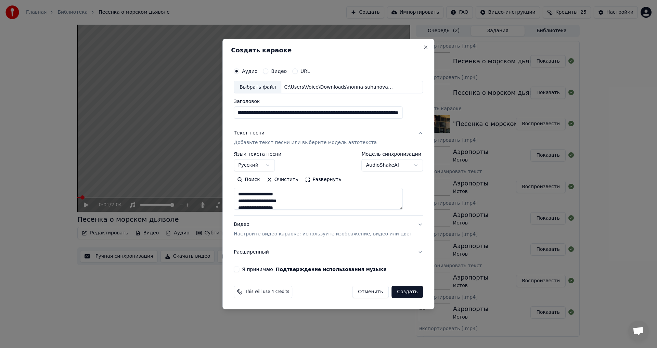
click at [592, 127] on body "Главная Библиотека Песенка о морском дьяволе Создать Импортировать FAQ Видео-ин…" at bounding box center [328, 174] width 657 height 348
type input "**********"
type textarea "**********"
type input "**********"
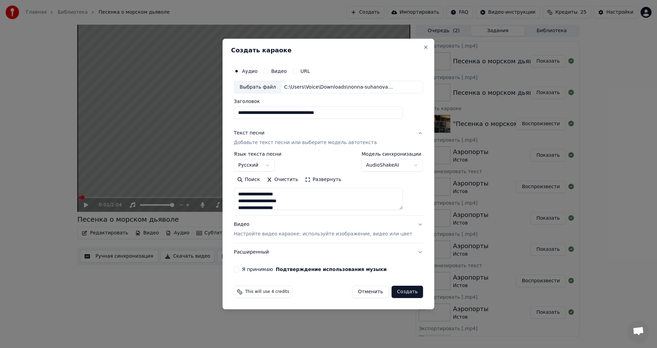
type textarea "**********"
type input "**********"
type textarea "**********"
type input "**********"
type textarea "**********"
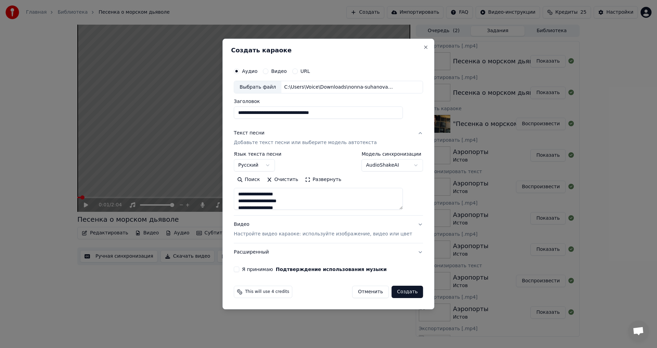
drag, startPoint x: 284, startPoint y: 111, endPoint x: 289, endPoint y: 111, distance: 5.5
click at [284, 111] on input "**********" at bounding box center [318, 113] width 169 height 12
click at [285, 113] on input "**********" at bounding box center [318, 113] width 169 height 12
type input "**********"
type textarea "**********"
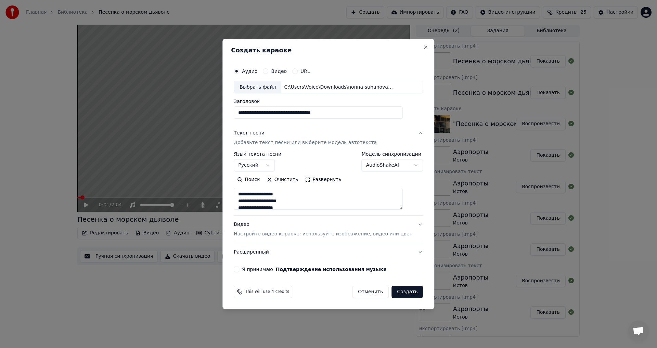
type input "**********"
type textarea "**********"
type input "**********"
click at [400, 293] on button "Создать" at bounding box center [406, 292] width 31 height 12
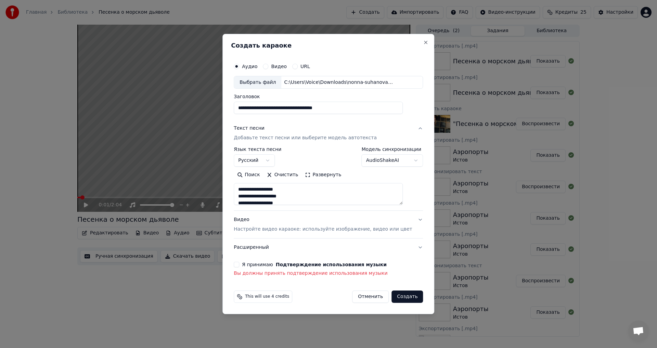
click at [239, 265] on button "Я принимаю Подтверждение использования музыки" at bounding box center [236, 264] width 5 height 5
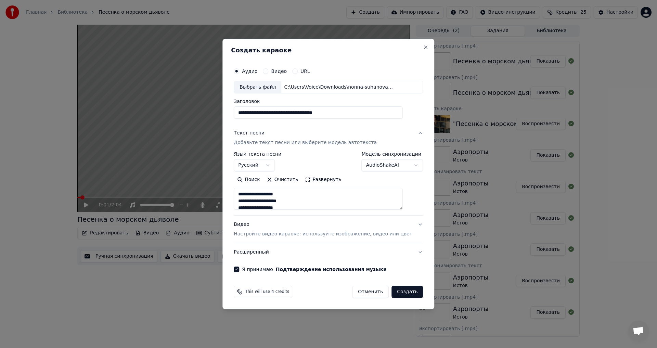
click at [391, 296] on button "Создать" at bounding box center [406, 292] width 31 height 12
type textarea "**********"
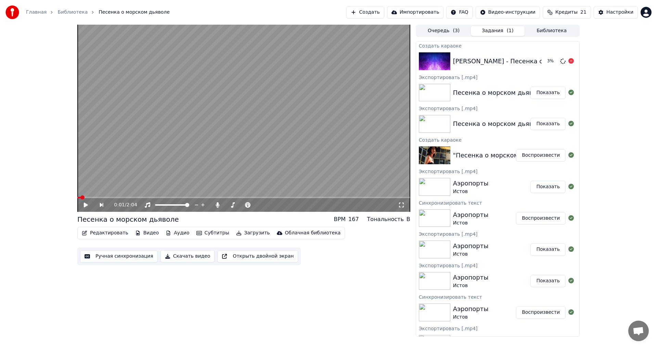
click at [508, 59] on div "[PERSON_NAME] - Песенка о морском дьяволе" at bounding box center [527, 61] width 149 height 10
click at [430, 24] on div "Главная Библиотека Песенка о морском дьяволе Создать Импортировать FAQ Видео-ин…" at bounding box center [328, 12] width 657 height 25
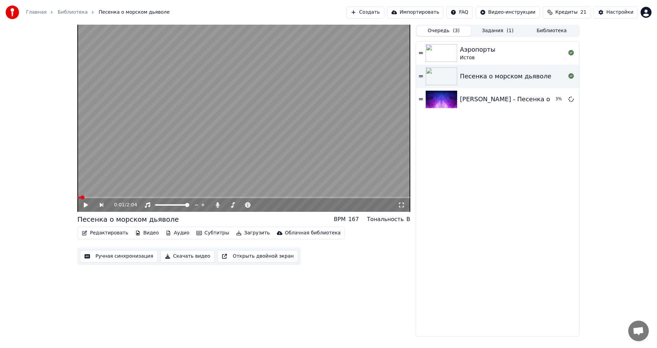
click at [435, 31] on button "Очередь ( 3 )" at bounding box center [444, 31] width 54 height 10
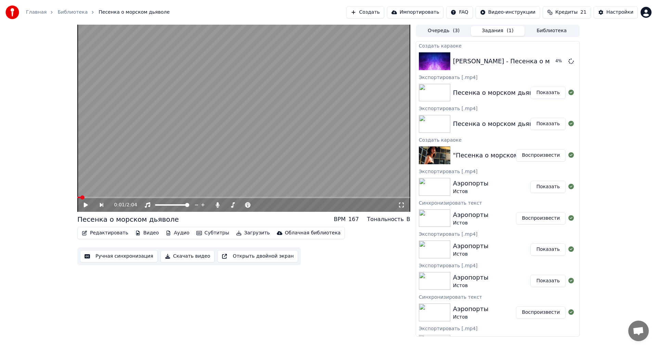
click at [493, 30] on button "Задания ( 1 )" at bounding box center [498, 31] width 54 height 10
click at [495, 59] on div "[PERSON_NAME] - Песенка о морском дьяволе" at bounding box center [527, 61] width 149 height 10
click at [539, 34] on button "Библиотека" at bounding box center [552, 31] width 54 height 10
click at [503, 31] on button "Задания ( 1 )" at bounding box center [498, 31] width 54 height 10
click at [496, 65] on div "[PERSON_NAME] - Песенка о морском дьяволе" at bounding box center [527, 61] width 149 height 10
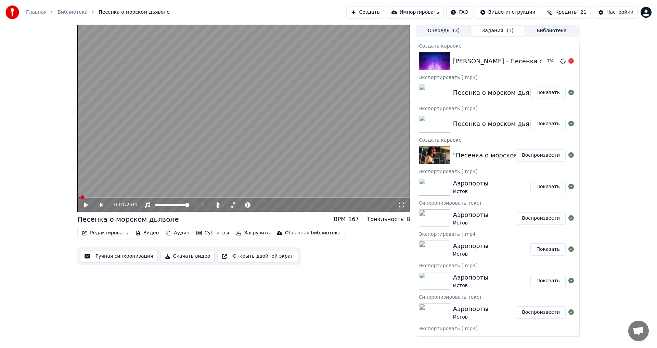
click at [496, 65] on div "[PERSON_NAME] - Песенка о морском дьяволе" at bounding box center [527, 61] width 149 height 10
click at [472, 59] on div "[PERSON_NAME] - Песенка о морском дьяволе" at bounding box center [527, 61] width 149 height 10
click at [526, 61] on button "Воспроизвести" at bounding box center [541, 61] width 50 height 12
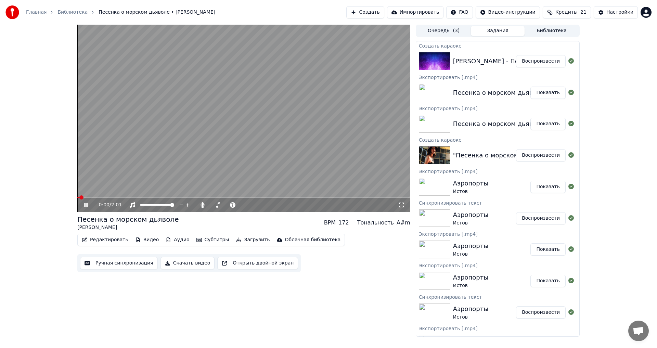
click at [86, 205] on icon at bounding box center [85, 205] width 3 height 4
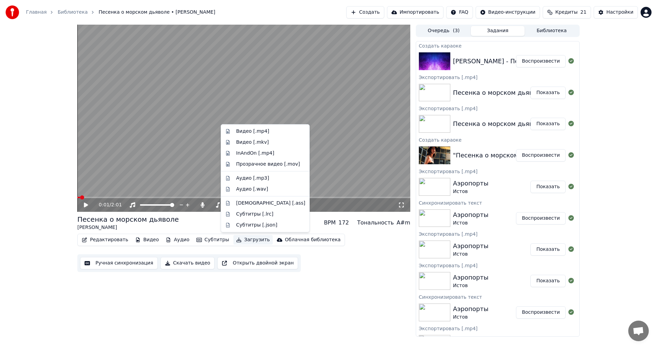
click at [241, 239] on button "Загрузить" at bounding box center [252, 240] width 39 height 10
click at [261, 134] on div "Видео [.mp4]" at bounding box center [252, 131] width 33 height 7
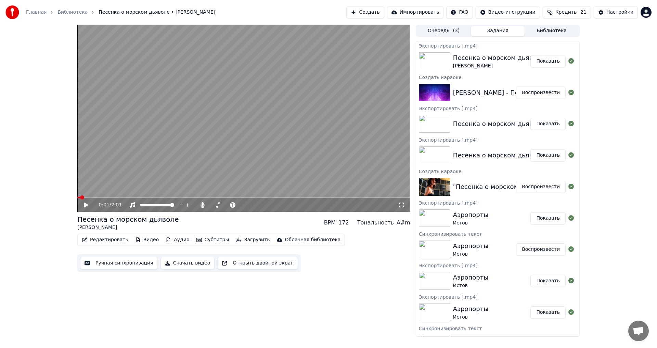
click at [539, 61] on button "Показать" at bounding box center [547, 61] width 35 height 12
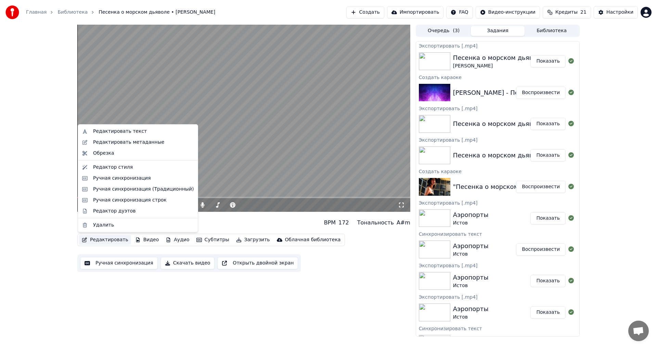
click at [103, 241] on button "Редактировать" at bounding box center [105, 240] width 52 height 10
click at [112, 241] on button "Редактировать" at bounding box center [105, 240] width 52 height 10
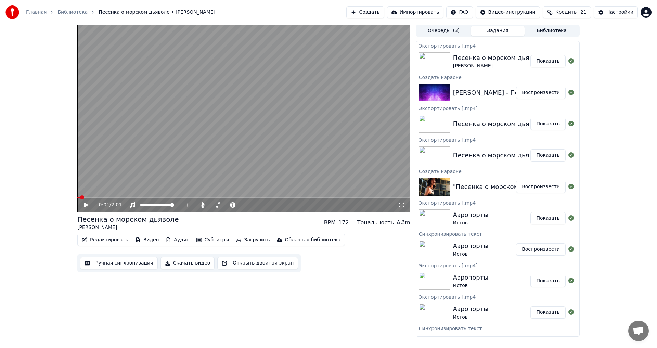
click at [109, 240] on button "Редактировать" at bounding box center [105, 240] width 52 height 10
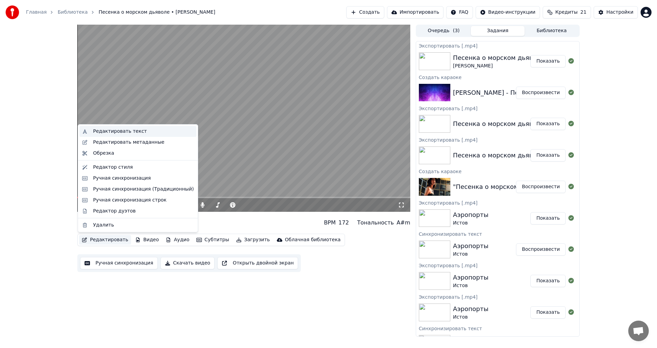
click at [126, 133] on div "Редактировать текст" at bounding box center [120, 131] width 54 height 7
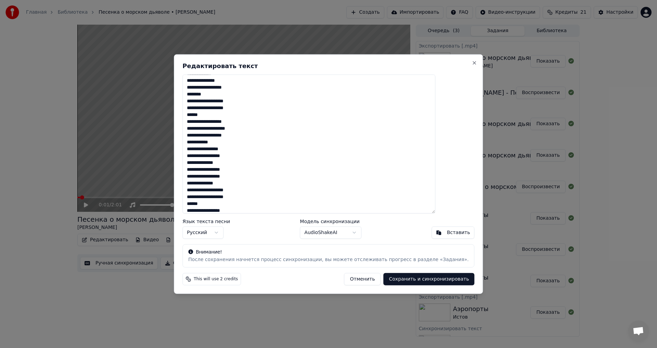
scroll to position [175, 0]
click at [472, 64] on button "Close" at bounding box center [474, 62] width 5 height 5
